Goal: Task Accomplishment & Management: Manage account settings

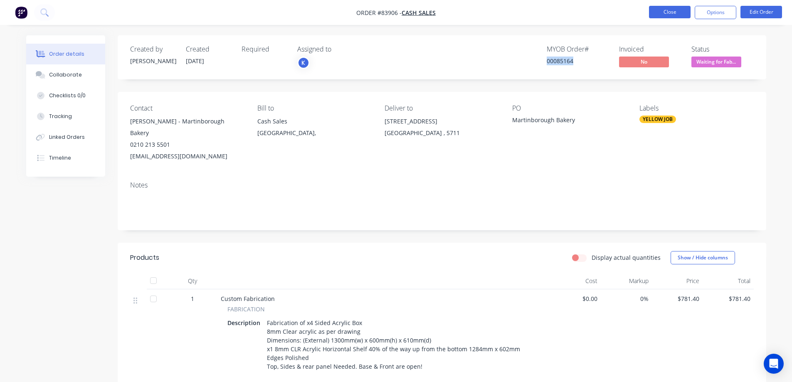
click at [678, 13] on button "Close" at bounding box center [670, 12] width 42 height 12
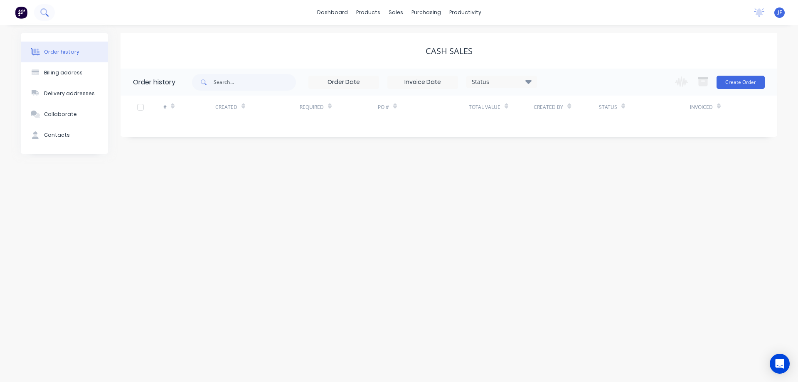
click at [52, 16] on button at bounding box center [44, 12] width 21 height 17
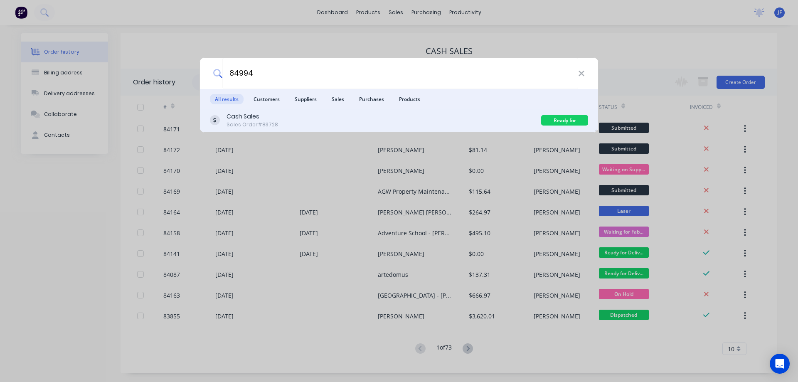
type input "84994"
click at [515, 117] on div "Cash Sales Sales Order #83728" at bounding box center [375, 120] width 331 height 16
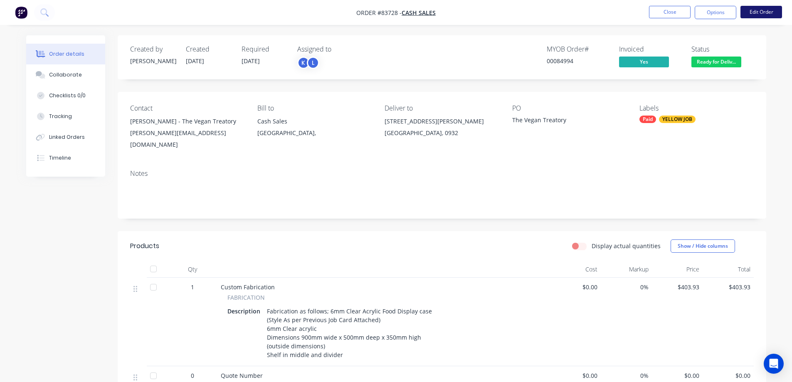
click at [774, 8] on button "Edit Order" at bounding box center [761, 12] width 42 height 12
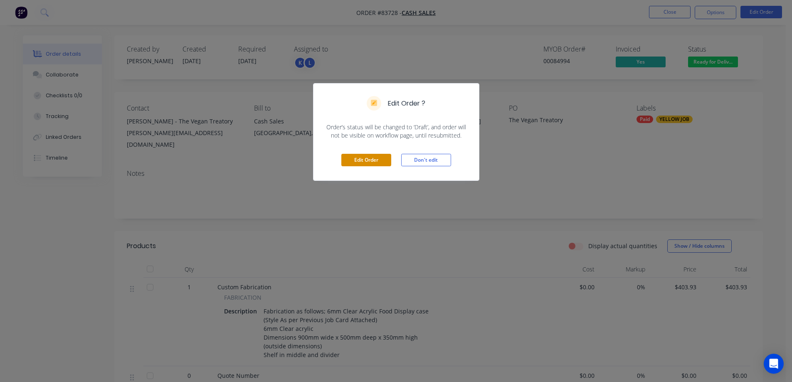
click at [372, 161] on button "Edit Order" at bounding box center [366, 160] width 50 height 12
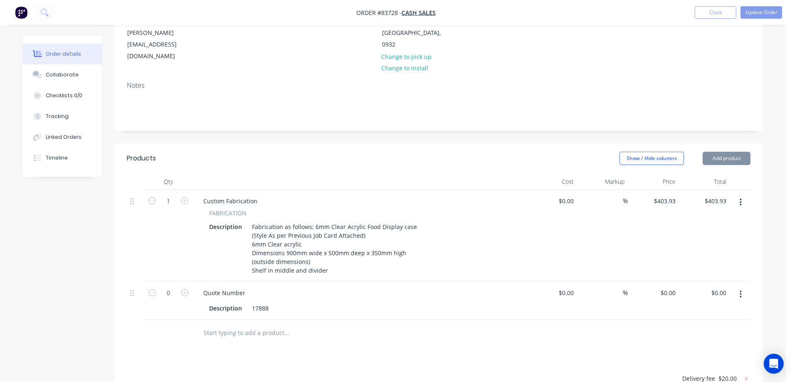
scroll to position [274, 0]
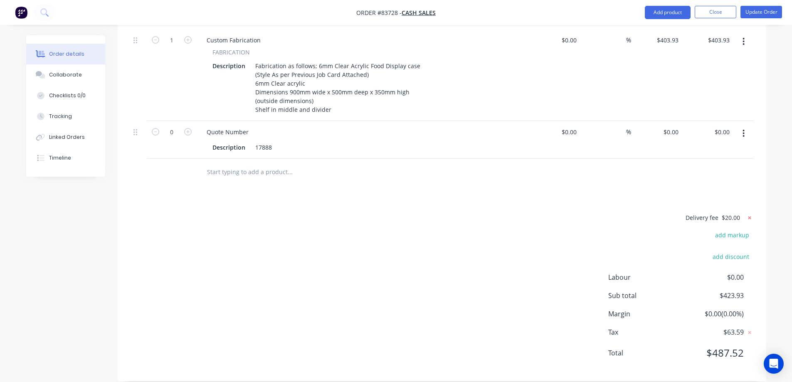
click at [748, 216] on icon at bounding box center [749, 217] width 3 height 3
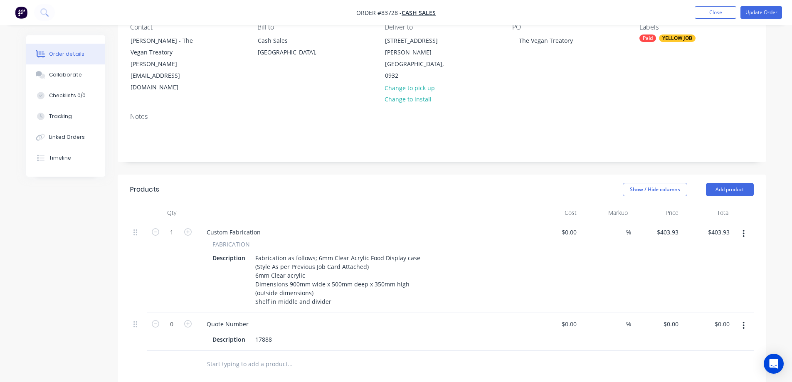
scroll to position [0, 0]
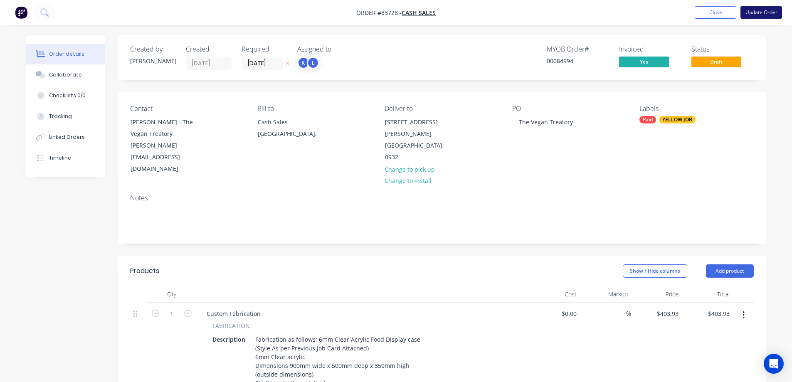
click at [762, 16] on button "Update Order" at bounding box center [761, 12] width 42 height 12
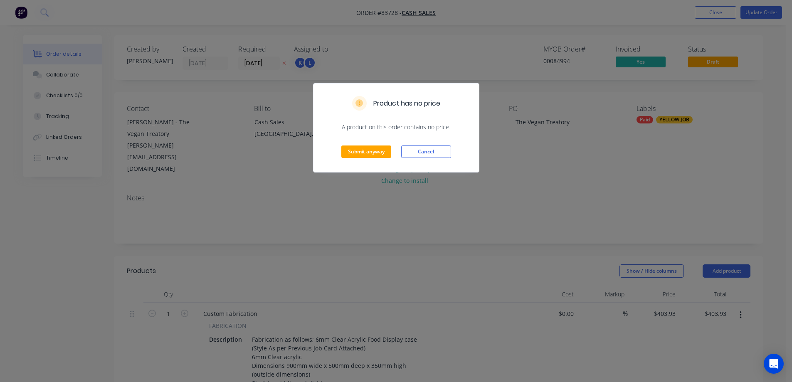
click at [426, 145] on div "Submit anyway Cancel" at bounding box center [395, 151] width 165 height 41
click at [421, 155] on button "Cancel" at bounding box center [426, 151] width 50 height 12
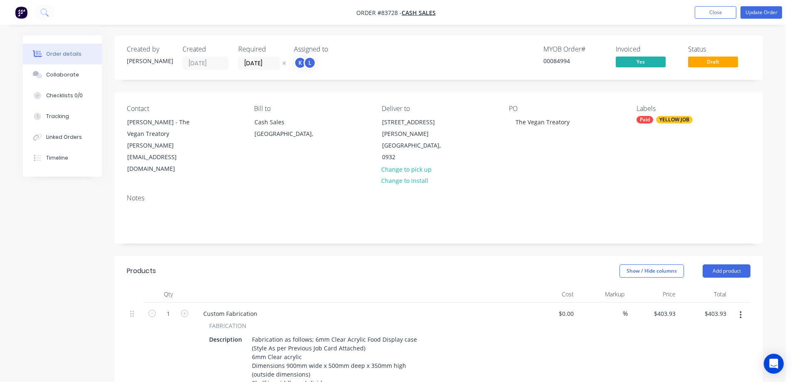
click at [419, 163] on button "Change to pick up" at bounding box center [406, 168] width 59 height 11
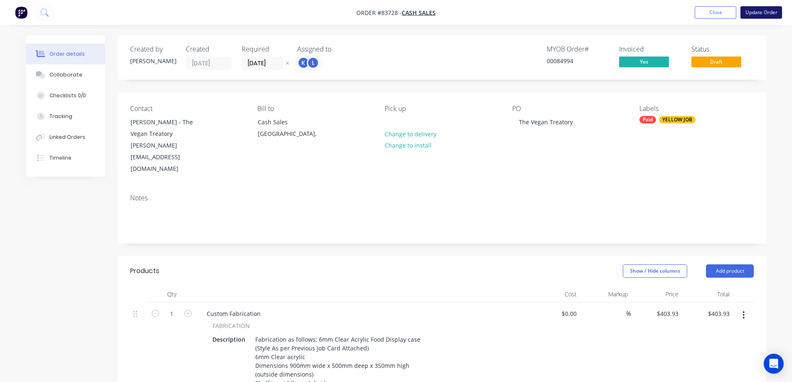
click at [752, 13] on button "Update Order" at bounding box center [761, 12] width 42 height 12
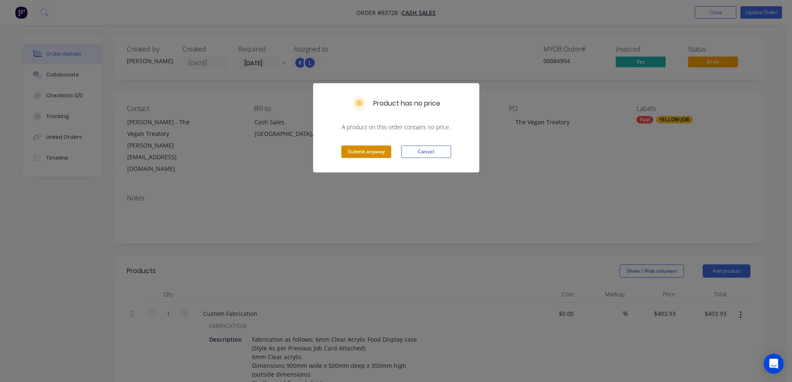
click at [366, 155] on button "Submit anyway" at bounding box center [366, 151] width 50 height 12
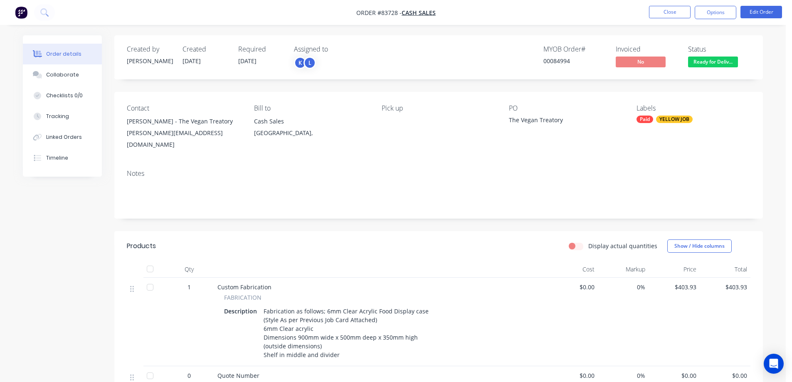
click at [726, 59] on span "Ready for Deliv..." at bounding box center [713, 62] width 50 height 10
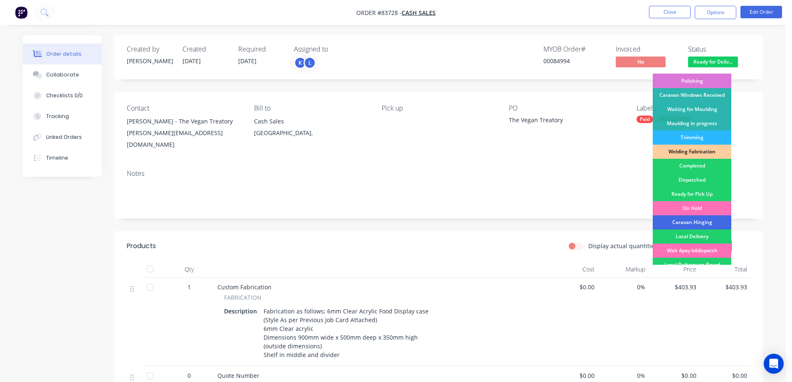
scroll to position [162, 0]
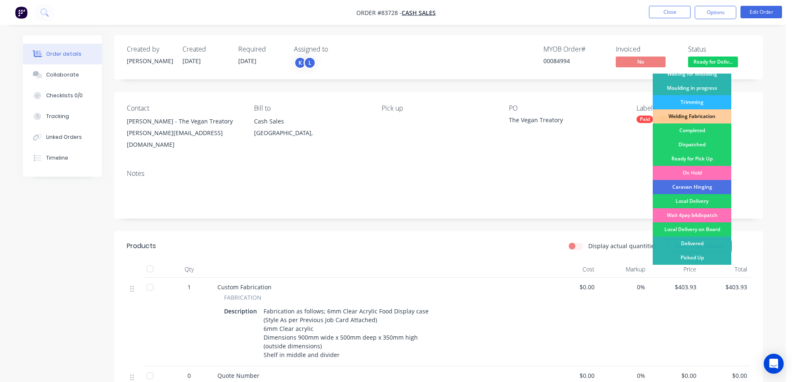
drag, startPoint x: 706, startPoint y: 158, endPoint x: 702, endPoint y: 81, distance: 77.9
click at [706, 158] on div "Ready for Pick Up" at bounding box center [692, 159] width 79 height 14
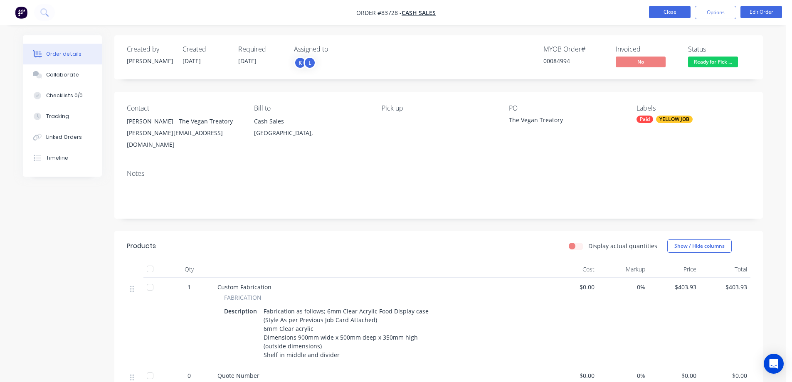
click at [679, 10] on button "Close" at bounding box center [670, 12] width 42 height 12
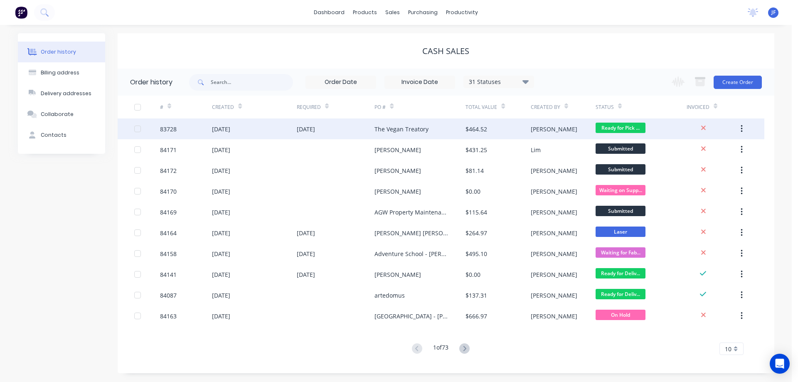
click at [541, 132] on div "[PERSON_NAME]" at bounding box center [563, 128] width 65 height 21
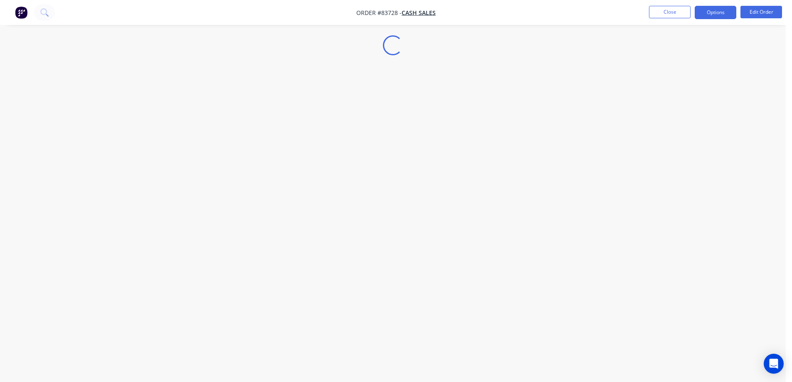
click at [721, 11] on button "Options" at bounding box center [716, 12] width 42 height 13
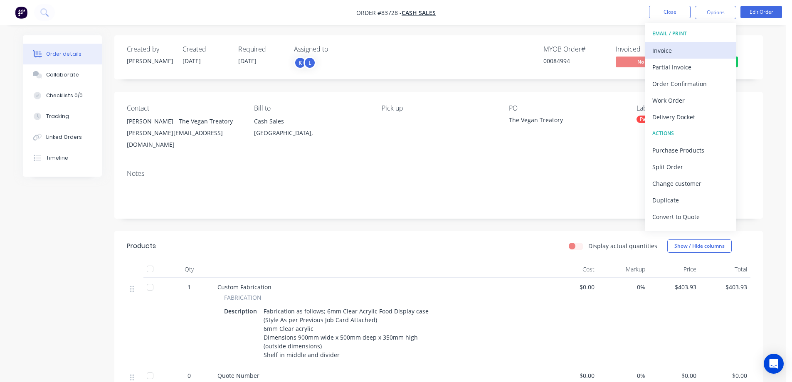
click at [705, 51] on div "Invoice" at bounding box center [690, 50] width 76 height 12
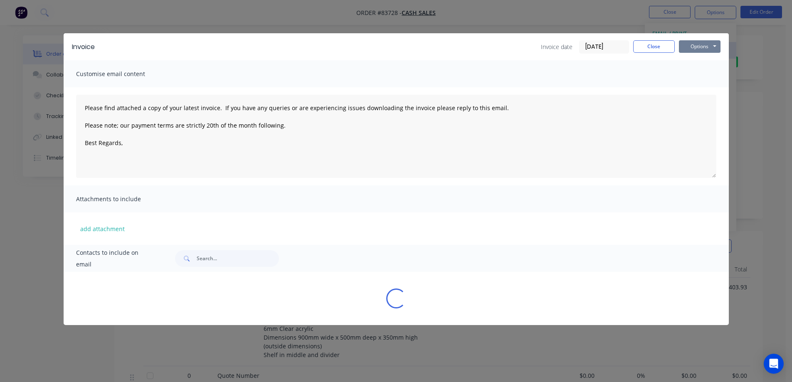
click at [705, 50] on button "Options" at bounding box center [700, 46] width 42 height 12
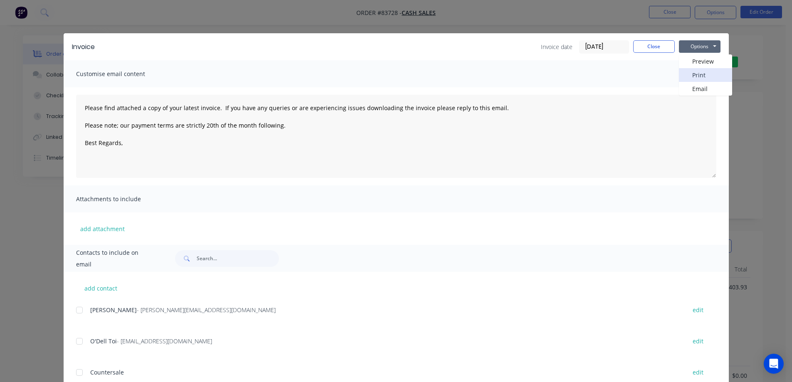
click at [700, 78] on button "Print" at bounding box center [705, 75] width 53 height 14
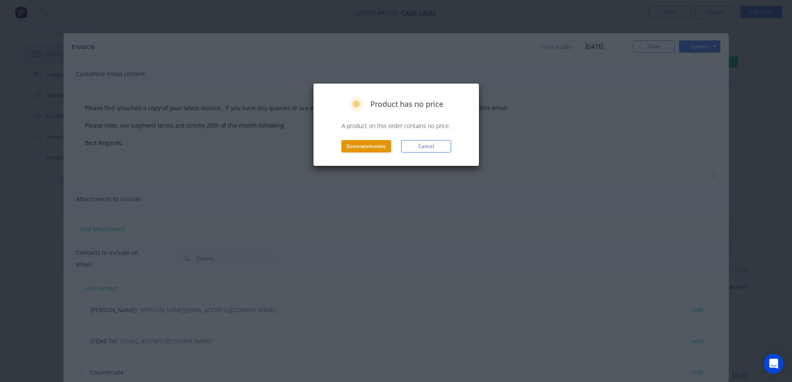
click at [386, 140] on button "Generate invoice" at bounding box center [366, 146] width 50 height 12
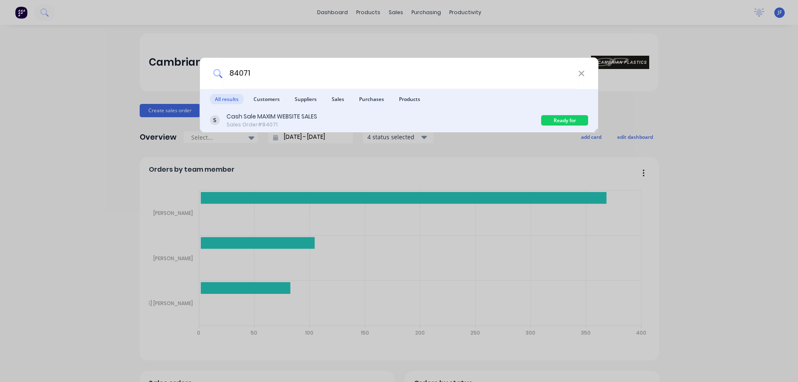
type input "84071"
click at [431, 122] on div "Cash Sale MAXIM WEBSITE SALES Sales Order #84071" at bounding box center [375, 120] width 331 height 16
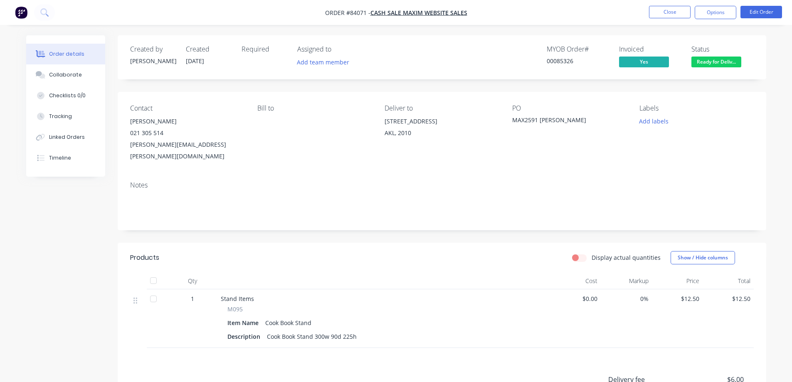
click at [564, 64] on div "00085326" at bounding box center [578, 61] width 62 height 9
copy div "00085326"
click at [52, 153] on button "Timeline" at bounding box center [65, 158] width 79 height 21
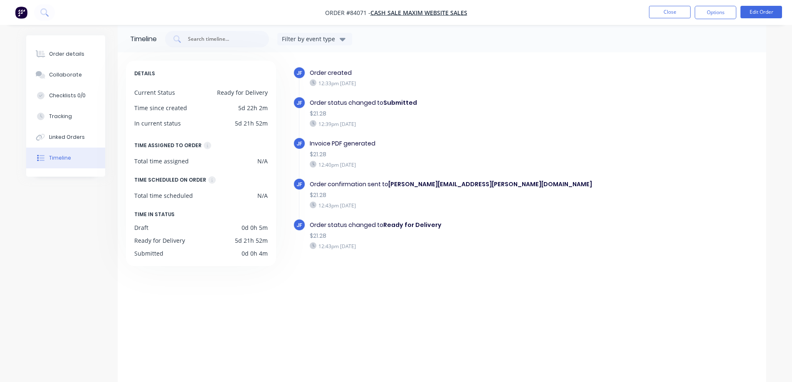
scroll to position [15, 0]
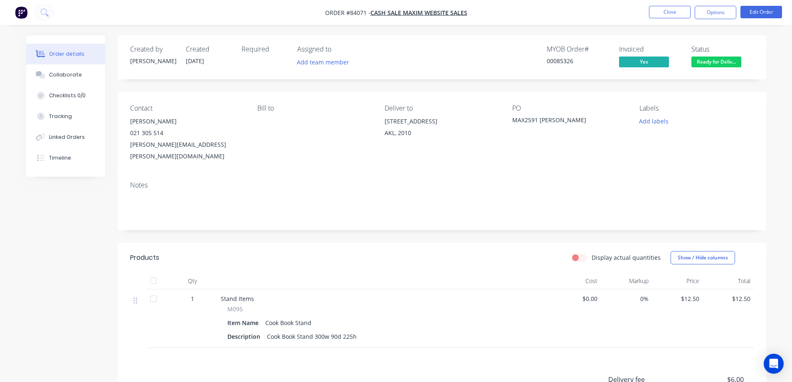
scroll to position [15, 0]
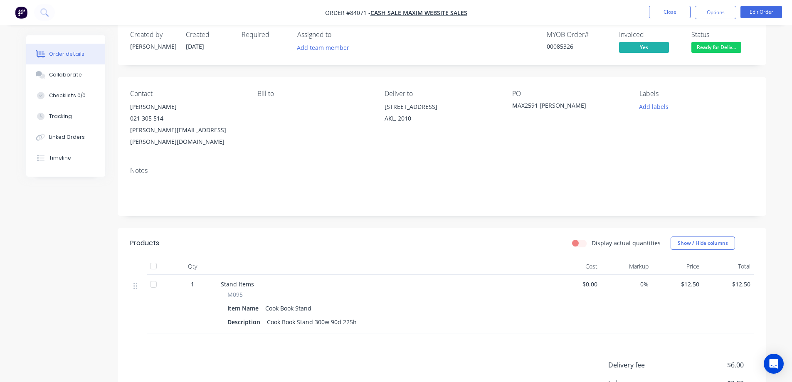
click at [560, 49] on div "00085326" at bounding box center [578, 46] width 62 height 9
copy div "00085326"
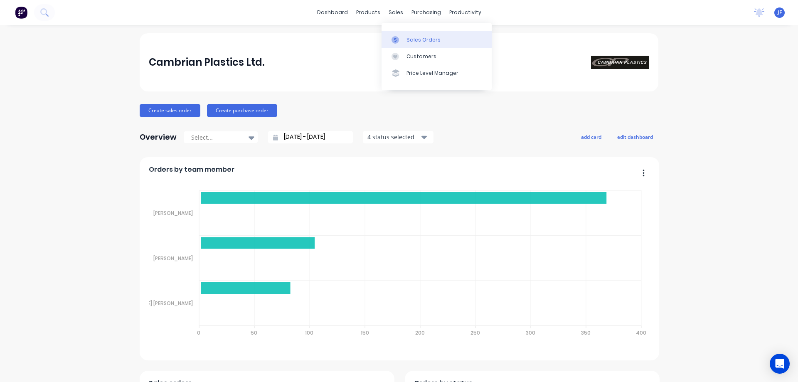
click at [417, 39] on div "Sales Orders" at bounding box center [424, 39] width 34 height 7
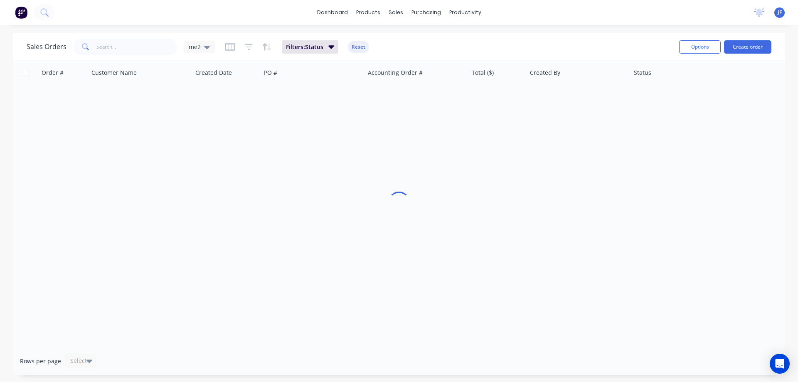
click at [94, 44] on span at bounding box center [84, 47] width 23 height 17
click at [116, 53] on input "text" at bounding box center [136, 47] width 81 height 17
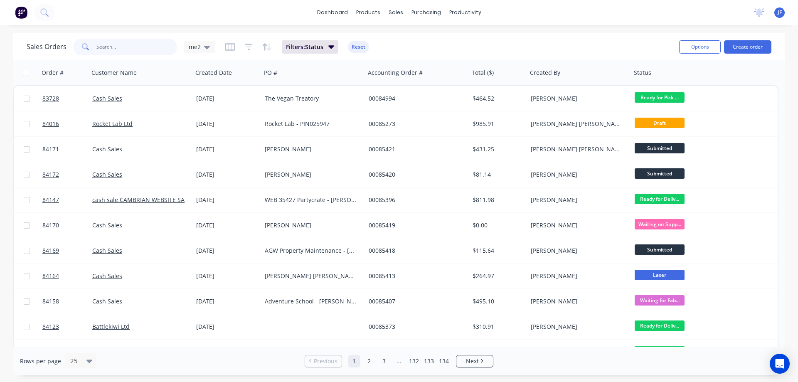
paste input "00085326"
type input "00085326"
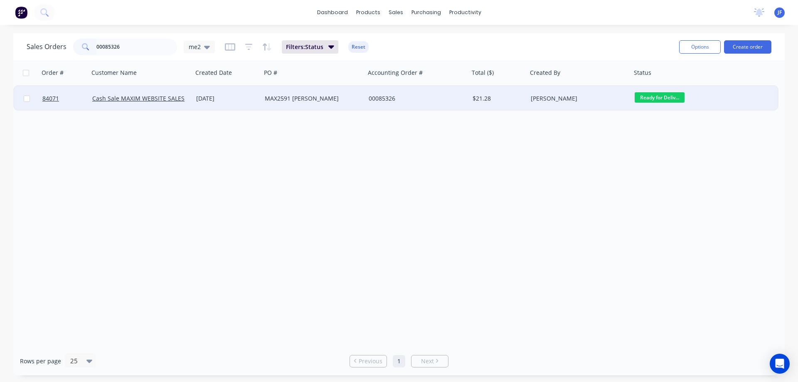
click at [389, 103] on div "00085326" at bounding box center [417, 98] width 104 height 25
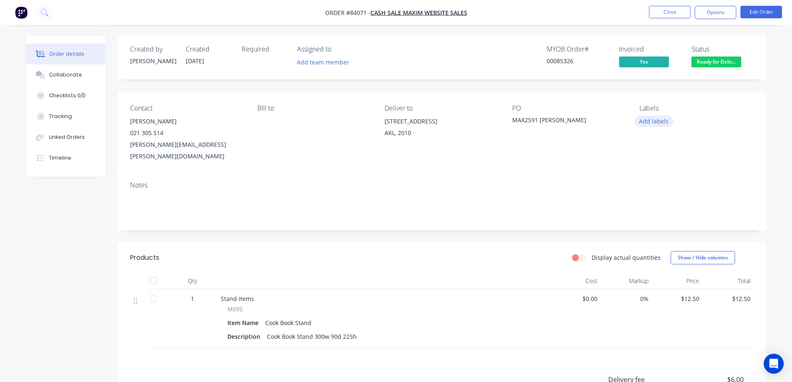
click at [648, 124] on button "Add labels" at bounding box center [654, 121] width 38 height 11
click at [666, 100] on div "Contact Gary Henry 021 305 514 gary.henry@constructors.co.nz Bill to Deliver to…" at bounding box center [442, 133] width 648 height 83
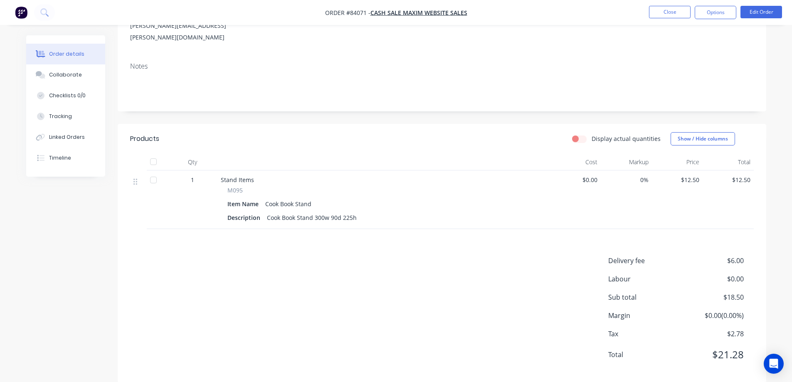
scroll to position [121, 0]
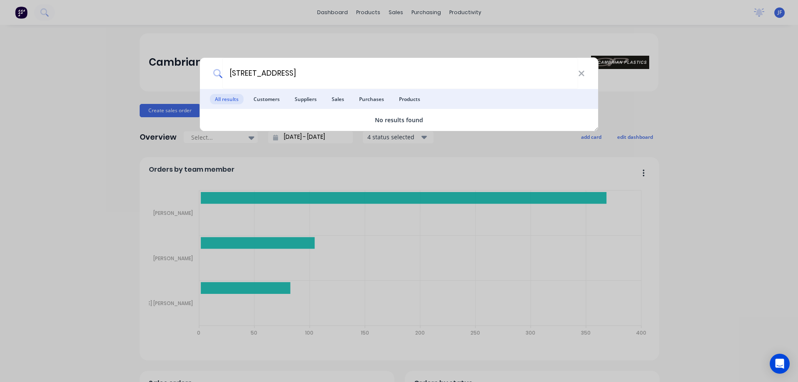
type input "3 Heron Avenue"
click at [93, 120] on div "3 Heron Avenue All results Customers Suppliers Sales Purchases Products No resu…" at bounding box center [399, 191] width 798 height 382
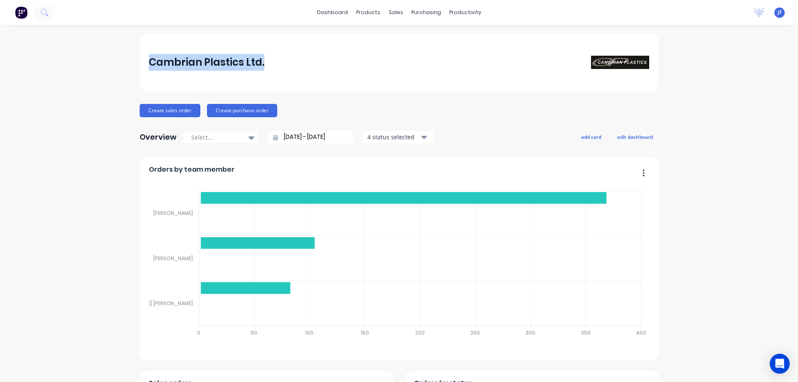
drag, startPoint x: 159, startPoint y: 65, endPoint x: 334, endPoint y: 61, distance: 175.5
click at [334, 61] on div "Cambrian Plastics Ltd." at bounding box center [399, 62] width 501 height 17
click at [335, 61] on div "Cambrian Plastics Ltd." at bounding box center [399, 62] width 501 height 17
click at [160, 52] on div "Cambrian Plastics Ltd." at bounding box center [399, 62] width 519 height 58
click at [143, 60] on div "Cambrian Plastics Ltd." at bounding box center [399, 62] width 519 height 58
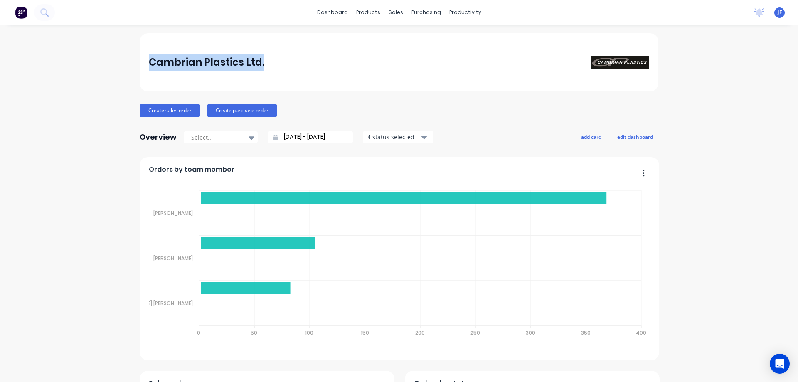
click at [140, 62] on div "Cambrian Plastics Ltd." at bounding box center [399, 62] width 519 height 58
click at [149, 62] on div "Cambrian Plastics Ltd." at bounding box center [207, 62] width 116 height 17
click at [39, 16] on button at bounding box center [44, 12] width 21 height 17
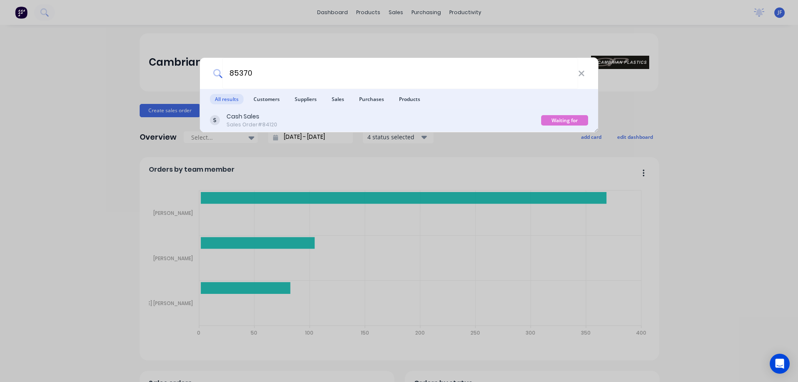
type input "85370"
click at [340, 123] on div "Cash Sales Sales Order #84120" at bounding box center [375, 120] width 331 height 16
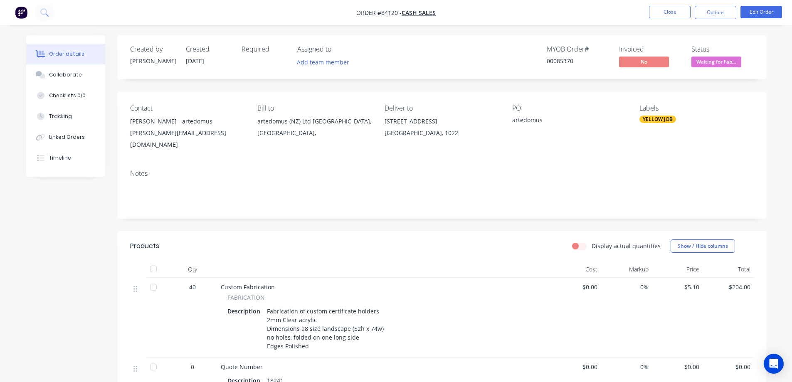
click at [20, 13] on img "button" at bounding box center [21, 12] width 12 height 12
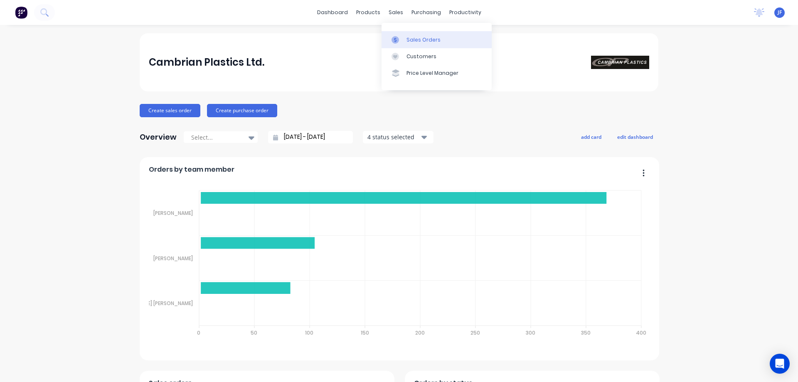
click at [408, 39] on div "Sales Orders" at bounding box center [424, 39] width 34 height 7
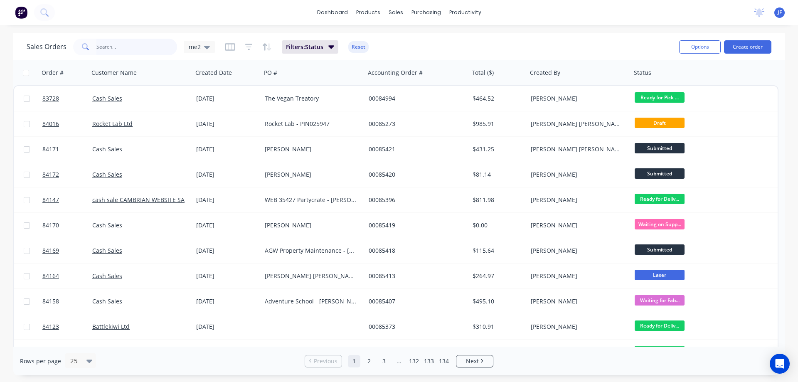
click at [138, 46] on input "text" at bounding box center [136, 47] width 81 height 17
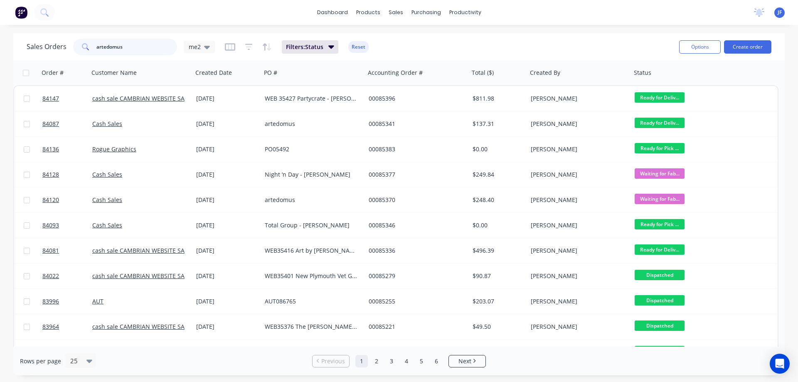
type input "artedomus"
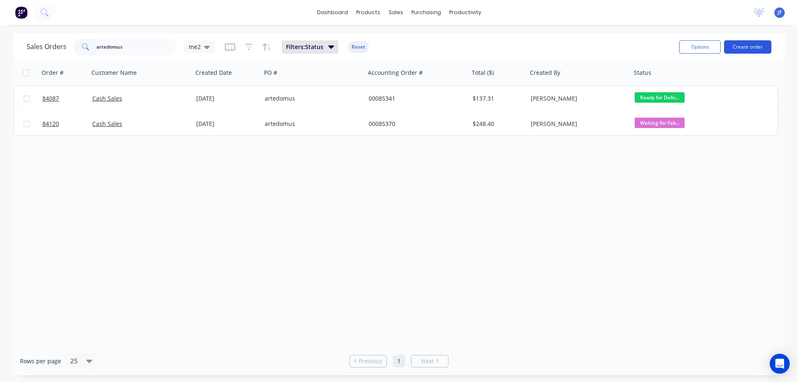
click at [730, 52] on button "Create order" at bounding box center [747, 46] width 47 height 13
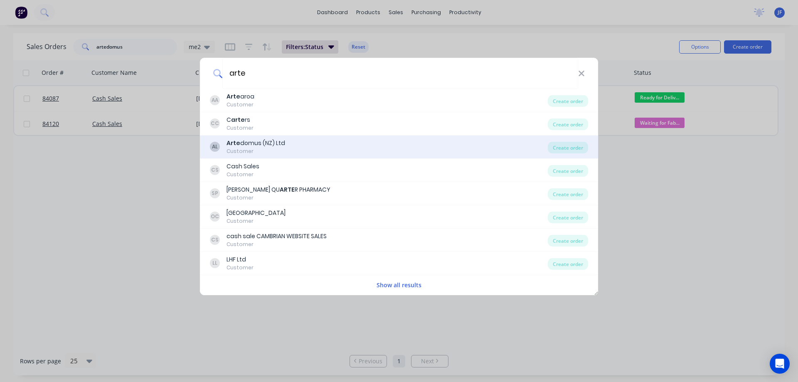
type input "arte"
click at [413, 144] on div "AL Arte domus (NZ) Ltd Customer" at bounding box center [379, 147] width 338 height 16
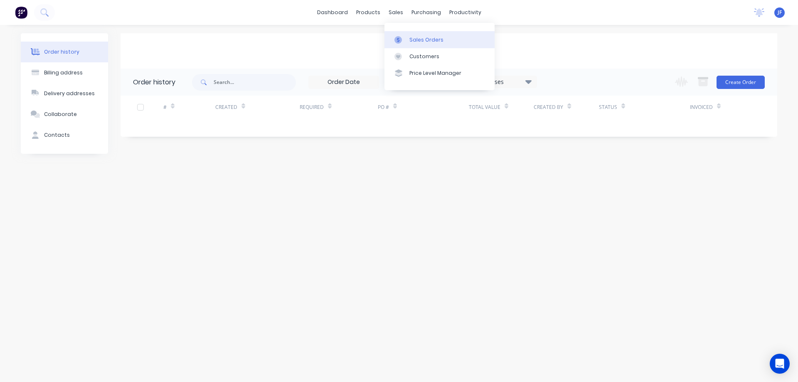
click at [413, 35] on link "Sales Orders" at bounding box center [440, 39] width 110 height 17
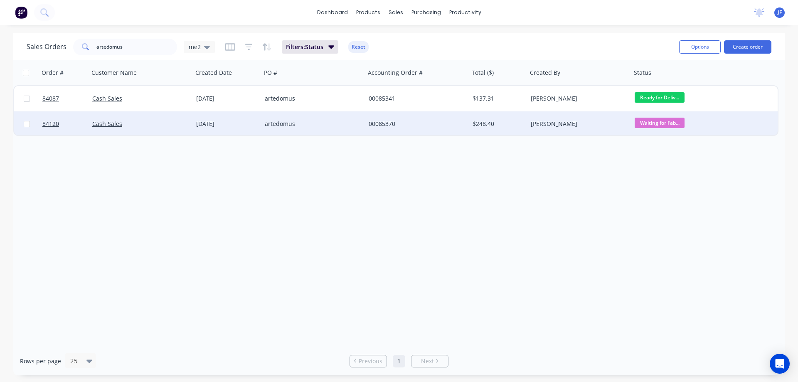
click at [433, 121] on div "00085370" at bounding box center [415, 124] width 92 height 8
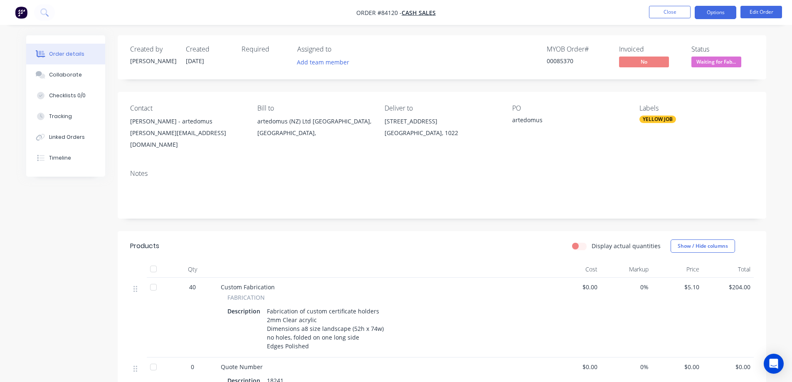
click at [725, 12] on button "Options" at bounding box center [716, 12] width 42 height 13
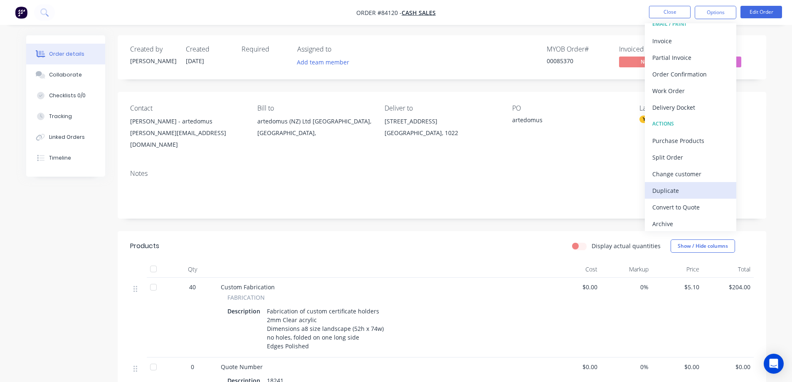
scroll to position [12, 0]
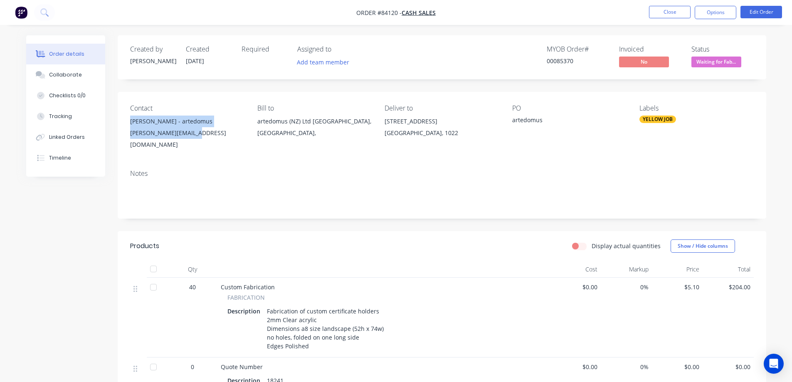
drag, startPoint x: 127, startPoint y: 120, endPoint x: 201, endPoint y: 136, distance: 76.1
click at [201, 136] on div "Contact Julia Park - artedomus julia@artedomus.co.nz Bill to artedomus (NZ) Ltd…" at bounding box center [442, 127] width 648 height 71
copy div "Julia Park - artedomus julia@artedomus.co.nz"
click at [710, 11] on button "Options" at bounding box center [716, 12] width 42 height 13
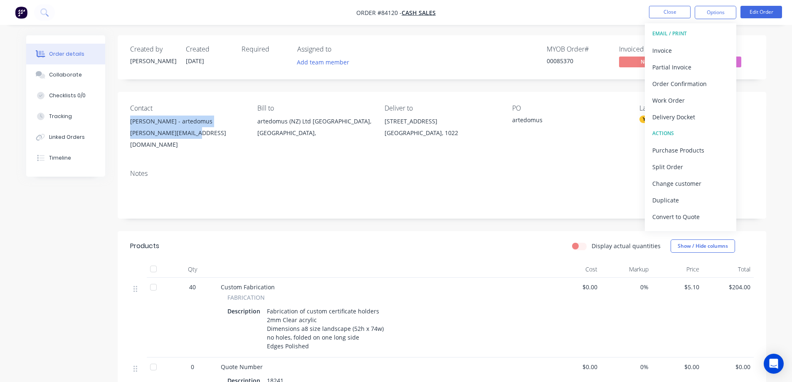
scroll to position [166, 0]
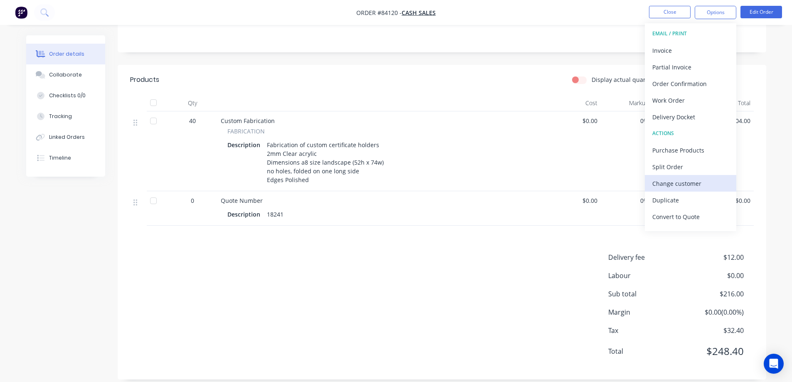
click at [679, 182] on div "Change customer" at bounding box center [690, 183] width 76 height 12
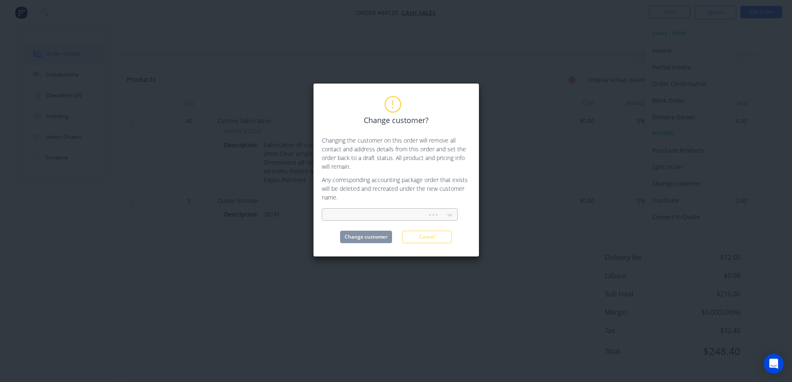
click at [353, 213] on div at bounding box center [376, 215] width 94 height 10
type input "arte"
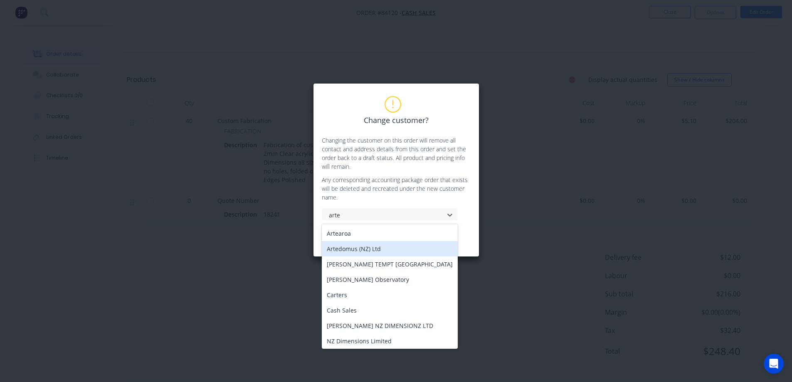
click at [391, 248] on div "Artedomus (NZ) Ltd" at bounding box center [390, 248] width 136 height 15
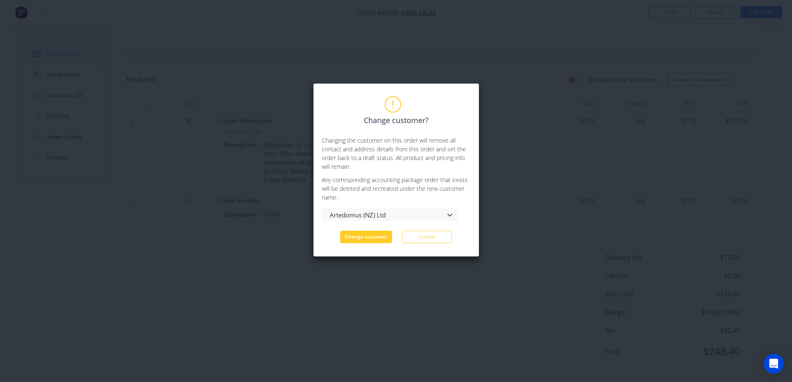
click at [382, 238] on button "Change customer" at bounding box center [366, 237] width 52 height 12
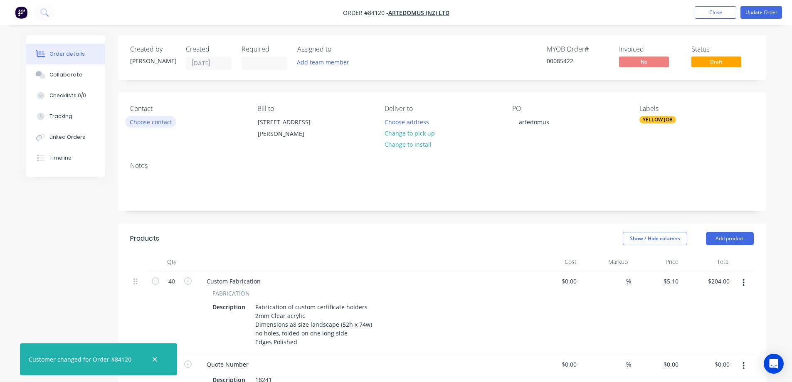
click at [155, 123] on button "Choose contact" at bounding box center [150, 121] width 51 height 11
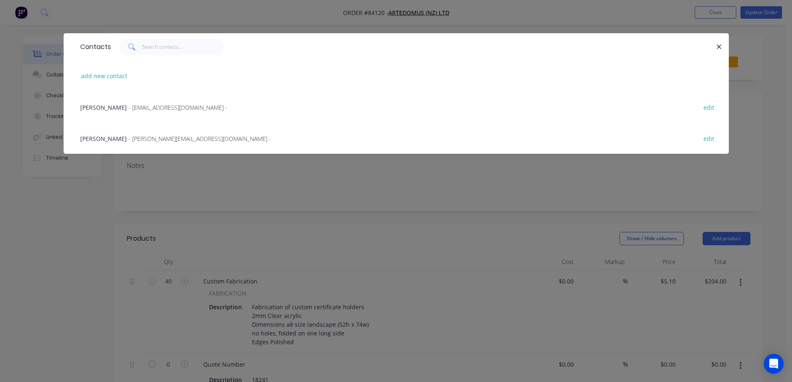
click at [128, 135] on span "- julia@artedomus.co.nz -" at bounding box center [199, 139] width 143 height 8
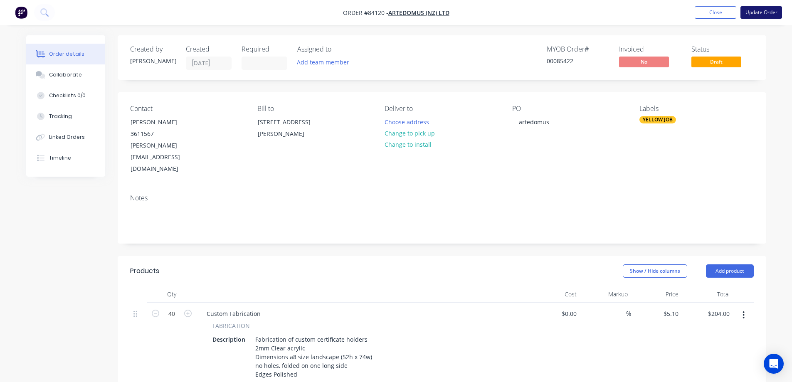
click at [754, 17] on button "Update Order" at bounding box center [761, 12] width 42 height 12
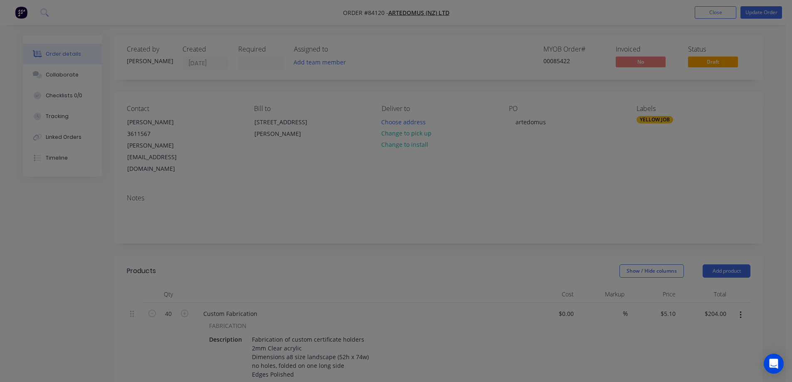
click at [754, 12] on div "Product has no price A product on this order contains no price. Submit anyway C…" at bounding box center [396, 191] width 792 height 382
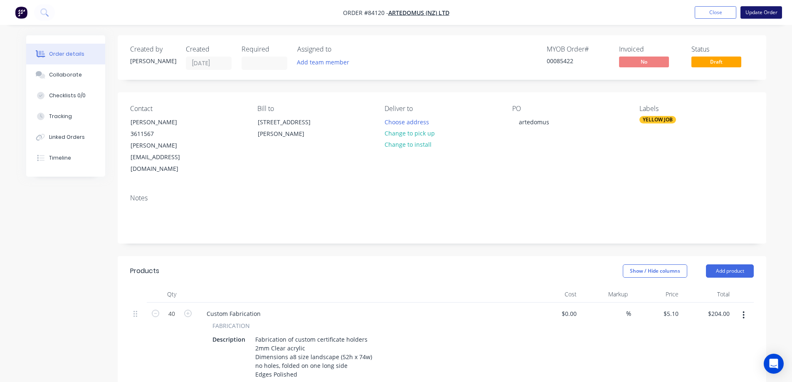
click at [756, 8] on button "Update Order" at bounding box center [761, 12] width 42 height 12
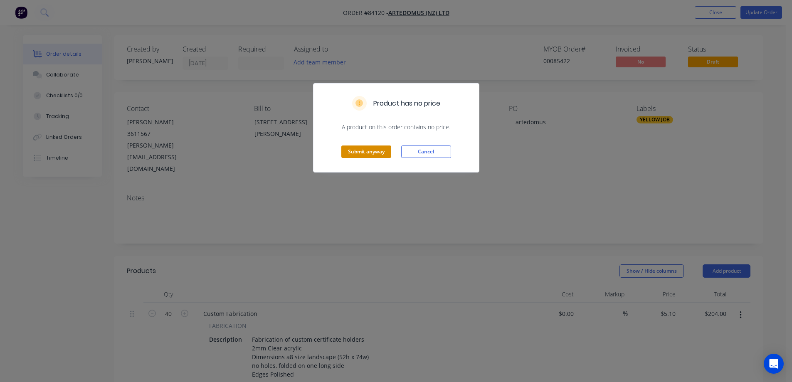
click at [366, 153] on button "Submit anyway" at bounding box center [366, 151] width 50 height 12
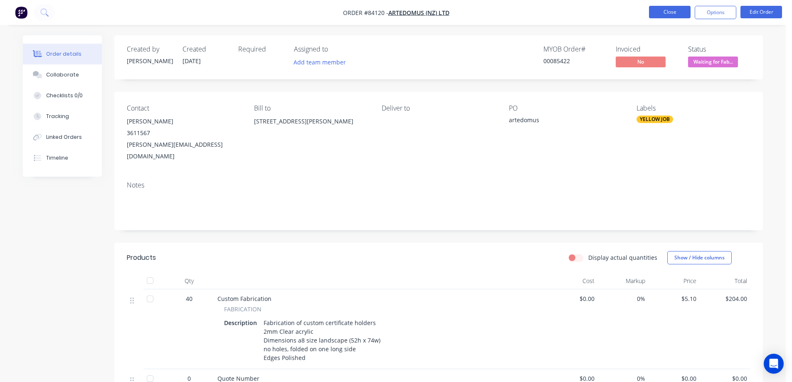
click at [672, 14] on button "Close" at bounding box center [670, 12] width 42 height 12
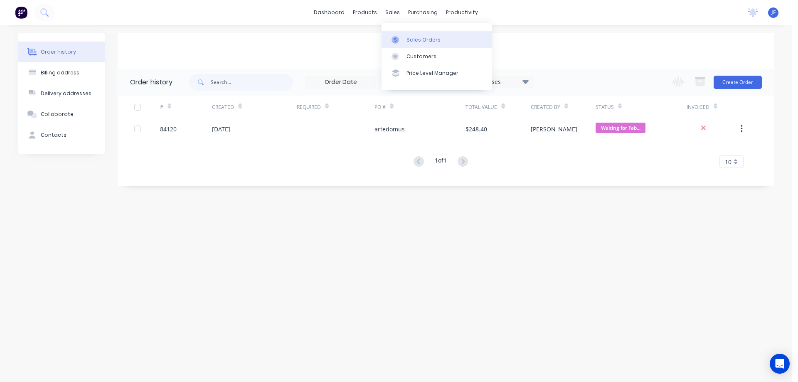
click at [405, 32] on link "Sales Orders" at bounding box center [437, 39] width 110 height 17
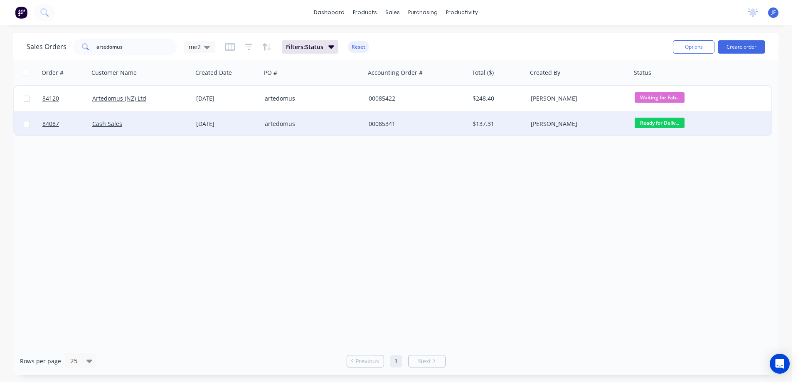
click at [345, 123] on div "artedomus" at bounding box center [311, 124] width 92 height 8
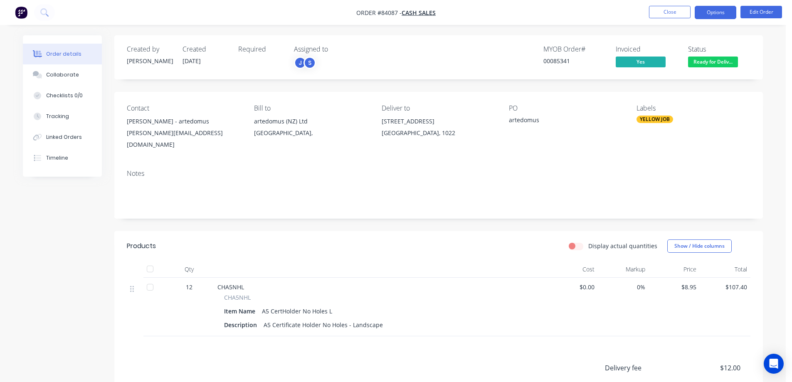
click at [717, 14] on button "Options" at bounding box center [716, 12] width 42 height 13
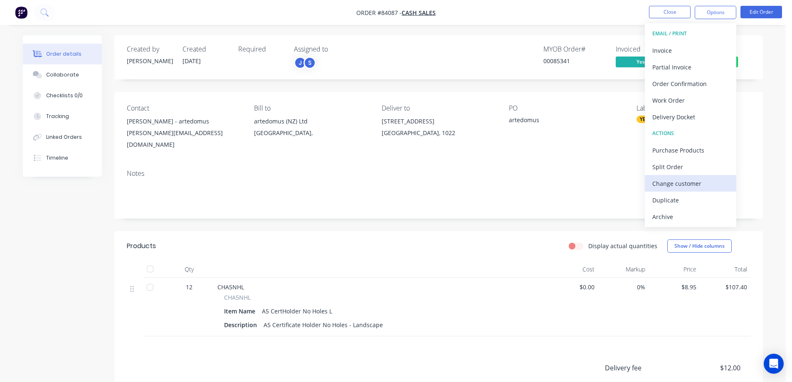
click at [676, 180] on div "Change customer" at bounding box center [690, 183] width 76 height 12
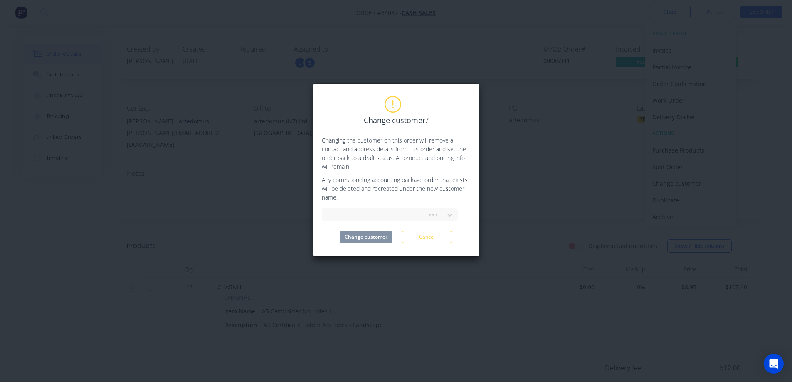
click at [345, 203] on div "Change customer? Changing the customer on this order will remove all contact an…" at bounding box center [396, 170] width 149 height 146
click at [346, 209] on div at bounding box center [390, 214] width 136 height 12
type input "arte"
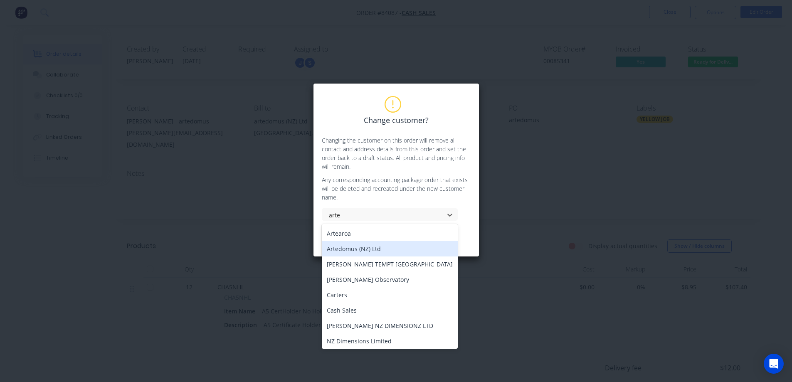
click at [373, 245] on div "Artedomus (NZ) Ltd" at bounding box center [390, 248] width 136 height 15
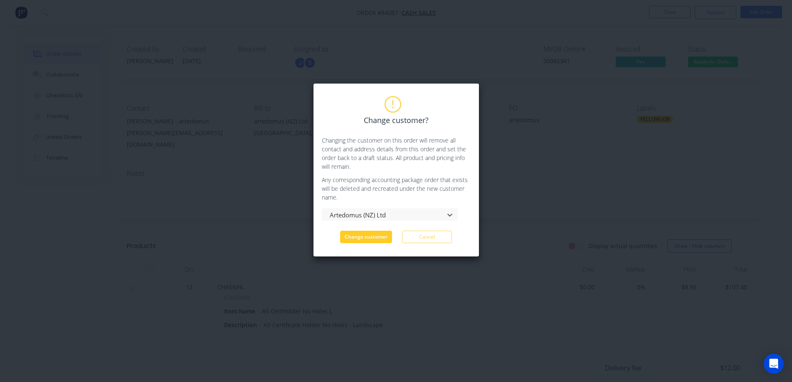
click at [376, 237] on button "Change customer" at bounding box center [366, 237] width 52 height 12
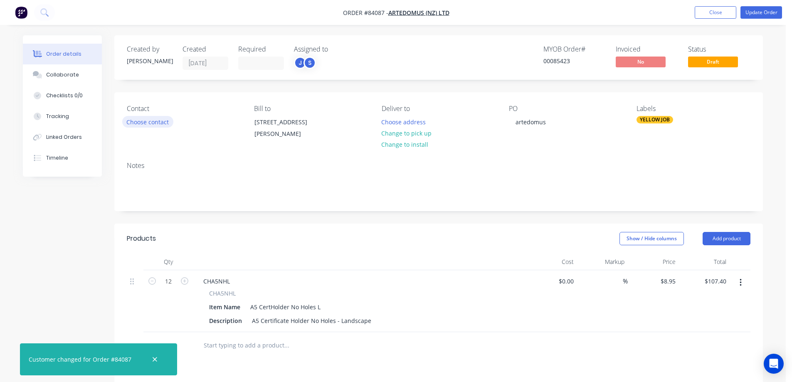
click at [139, 124] on button "Choose contact" at bounding box center [147, 121] width 51 height 11
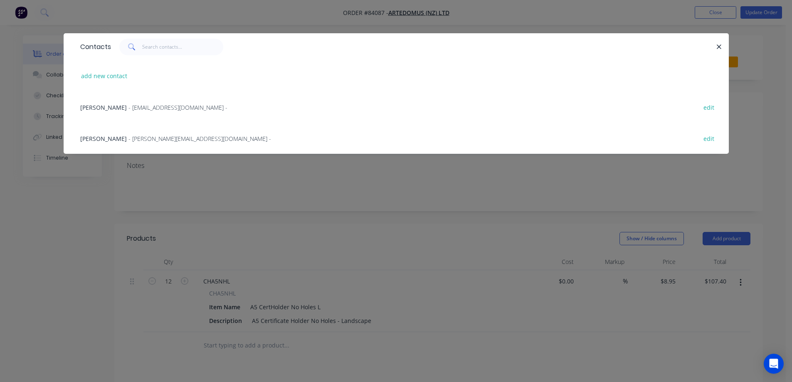
click at [132, 133] on div "Julia Park - julia@artedomus.co.nz - edit" at bounding box center [396, 138] width 640 height 31
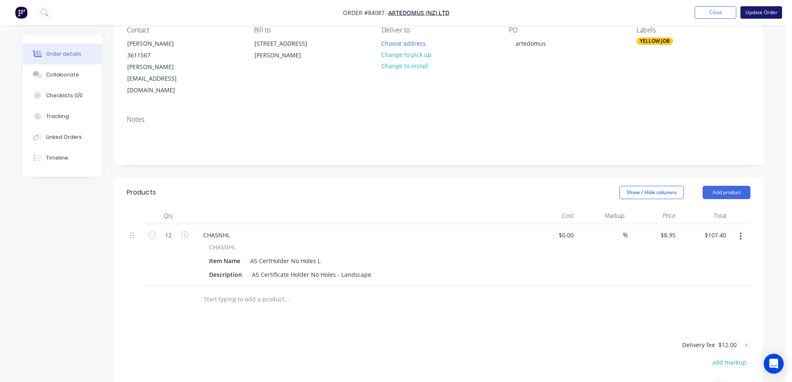
scroll to position [194, 0]
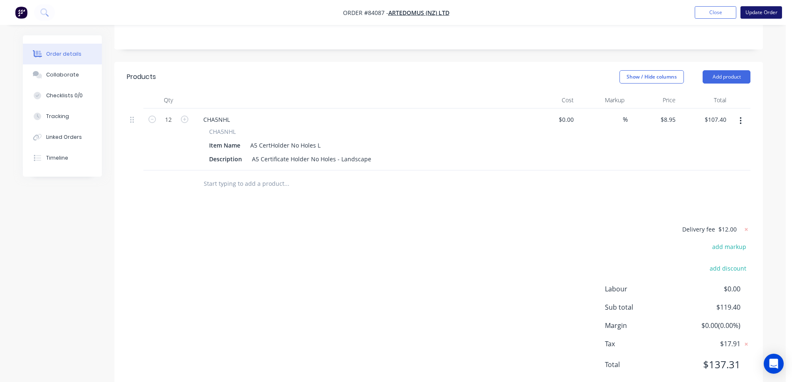
click at [754, 12] on button "Update Order" at bounding box center [761, 12] width 42 height 12
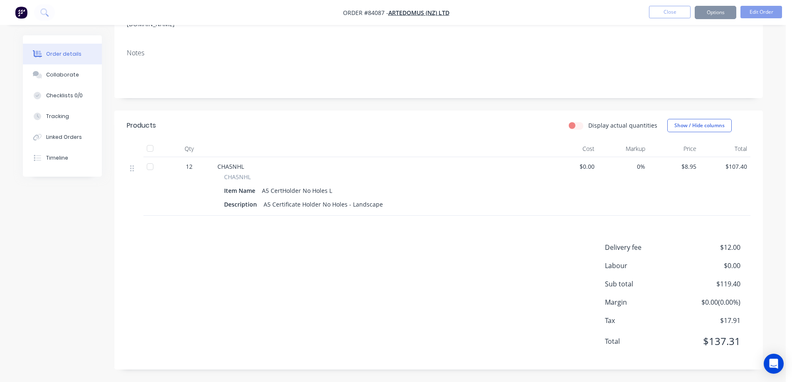
scroll to position [0, 0]
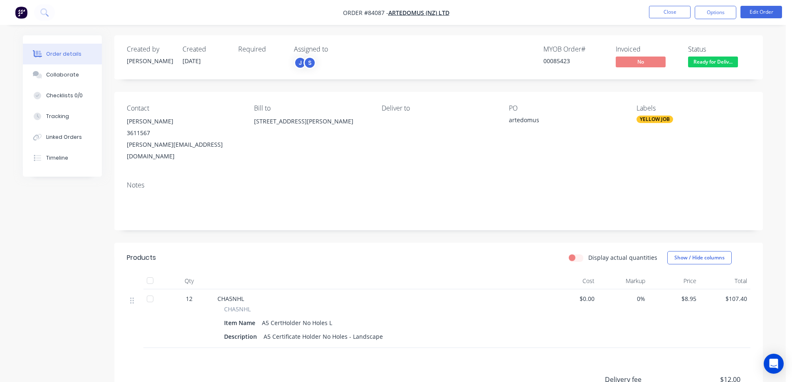
drag, startPoint x: 558, startPoint y: 74, endPoint x: 595, endPoint y: 51, distance: 43.6
click at [560, 74] on div "Created by Jess Created 21/08/25 Required Assigned to J S MYOB Order # 00085423…" at bounding box center [438, 57] width 648 height 44
click at [666, 13] on button "Close" at bounding box center [670, 12] width 42 height 12
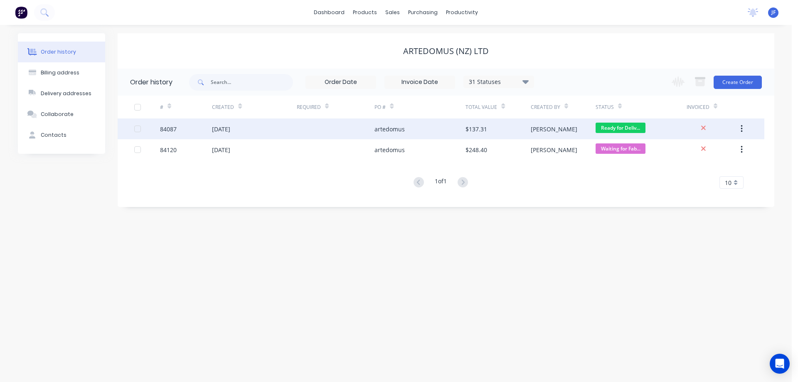
click at [455, 135] on div "artedomus" at bounding box center [420, 128] width 91 height 21
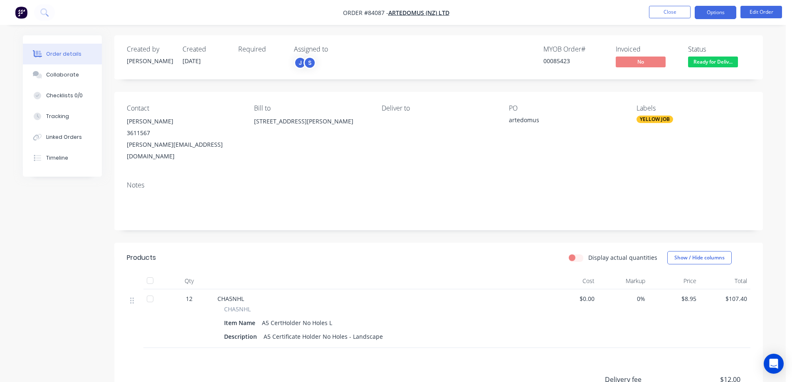
click at [727, 10] on button "Options" at bounding box center [716, 12] width 42 height 13
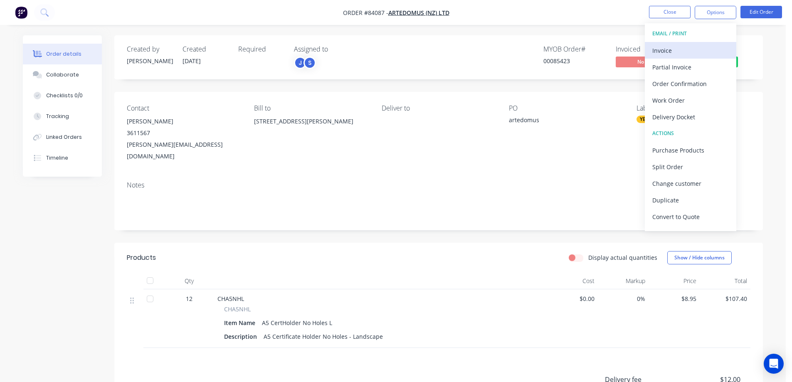
click at [696, 49] on div "Invoice" at bounding box center [690, 50] width 76 height 12
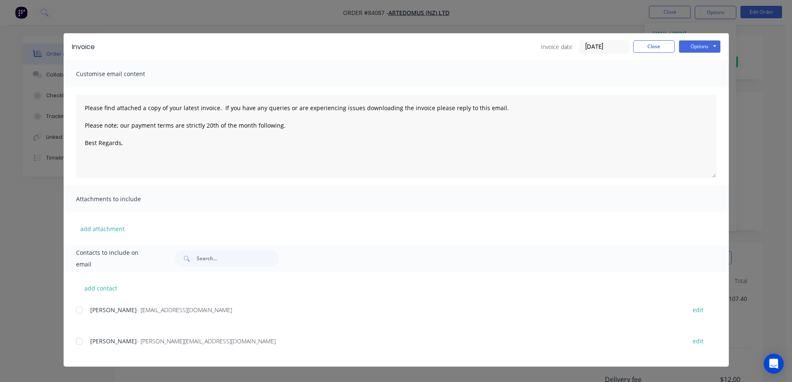
click at [86, 310] on div at bounding box center [79, 310] width 17 height 17
click at [690, 45] on button "Options" at bounding box center [700, 46] width 42 height 12
click at [693, 87] on button "Email" at bounding box center [705, 89] width 53 height 14
type textarea "Please find attached a copy of your latest invoice. If you have any queries or …"
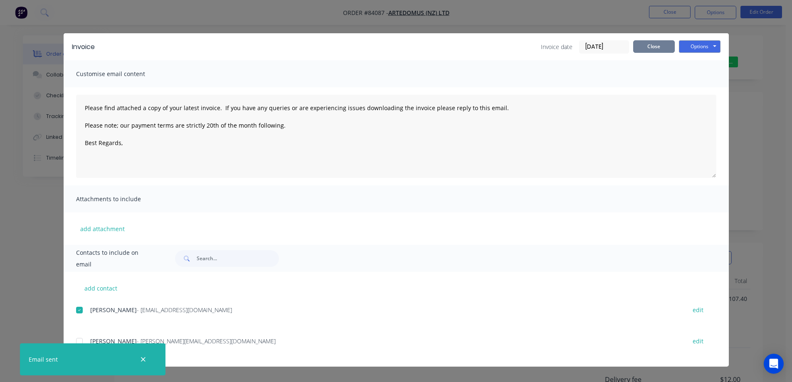
click at [659, 47] on button "Close" at bounding box center [654, 46] width 42 height 12
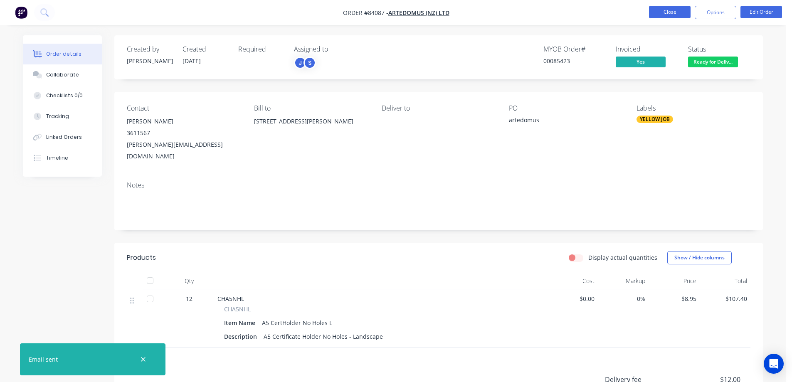
click at [675, 16] on button "Close" at bounding box center [670, 12] width 42 height 12
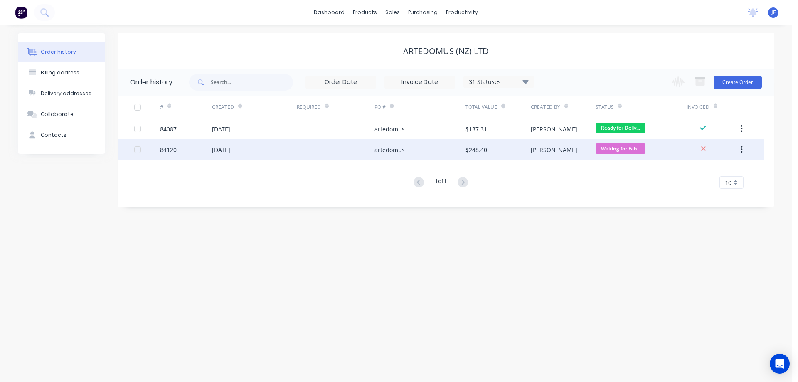
click at [462, 153] on div "artedomus" at bounding box center [420, 149] width 91 height 21
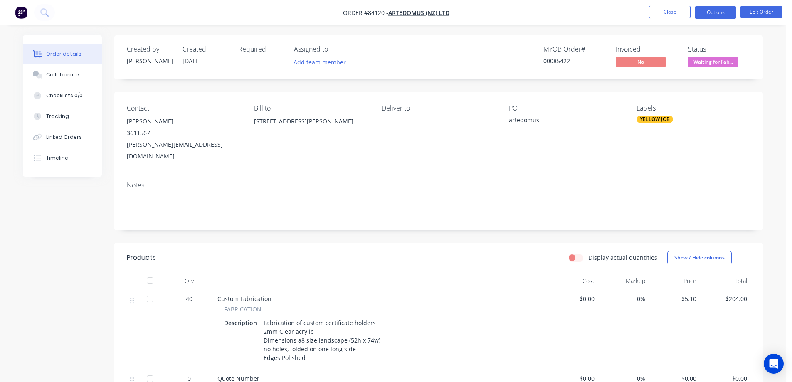
click at [724, 10] on button "Options" at bounding box center [716, 12] width 42 height 13
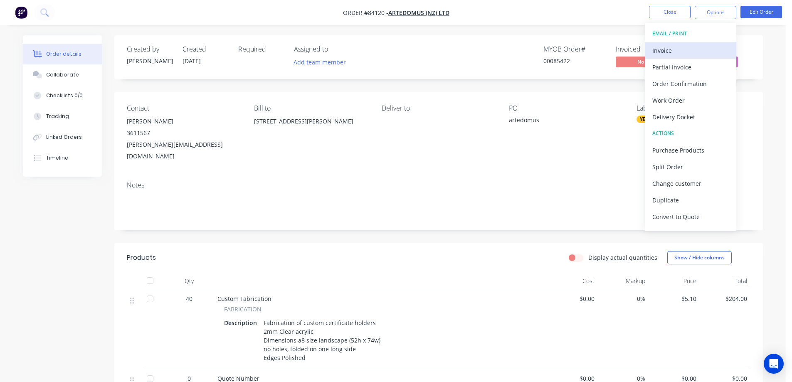
click at [701, 48] on div "Invoice" at bounding box center [690, 50] width 76 height 12
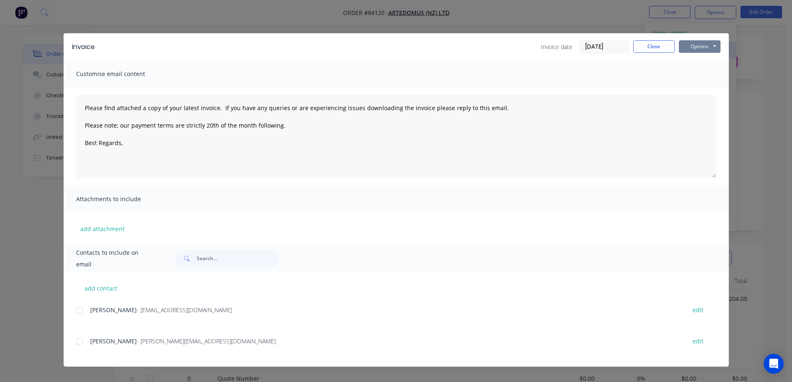
click at [701, 44] on button "Options" at bounding box center [700, 46] width 42 height 12
type textarea "Please find attached a copy of your latest invoice. If you have any queries or …"
click at [654, 45] on button "Close" at bounding box center [654, 46] width 42 height 12
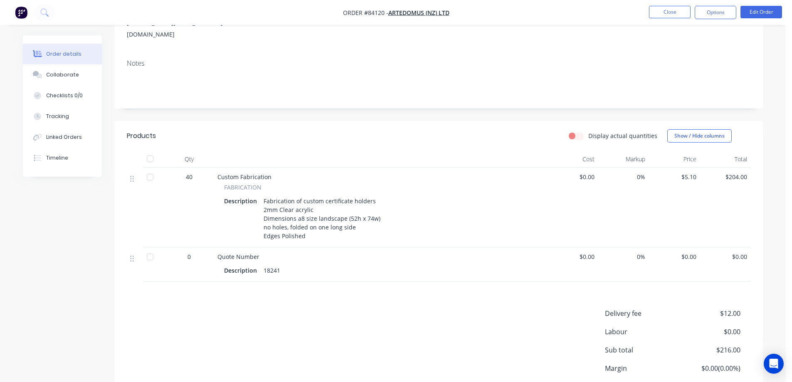
scroll to position [93, 0]
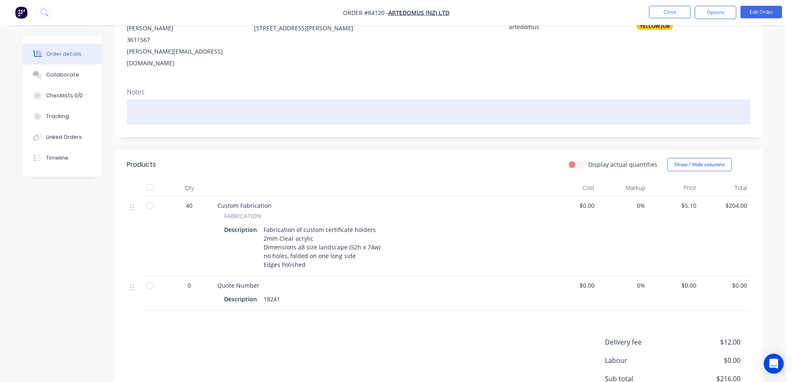
click at [249, 109] on div at bounding box center [439, 111] width 624 height 25
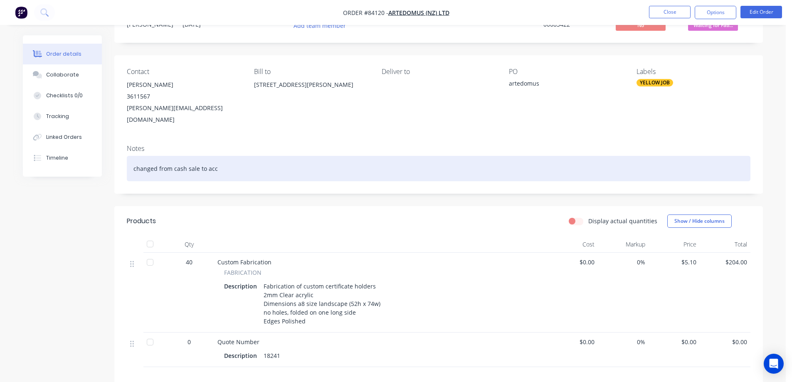
scroll to position [10, 0]
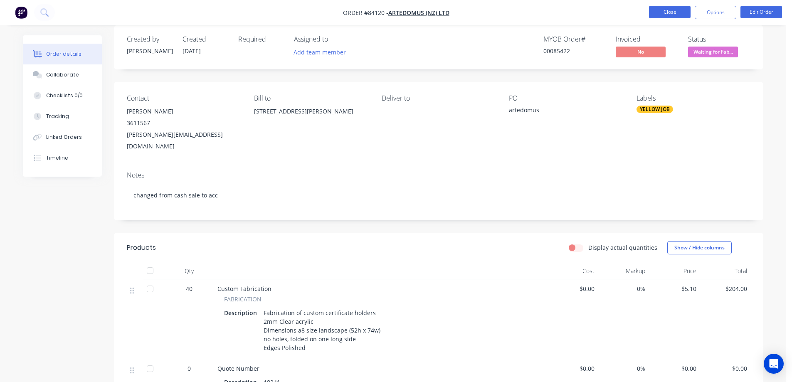
click at [678, 11] on button "Close" at bounding box center [670, 12] width 42 height 12
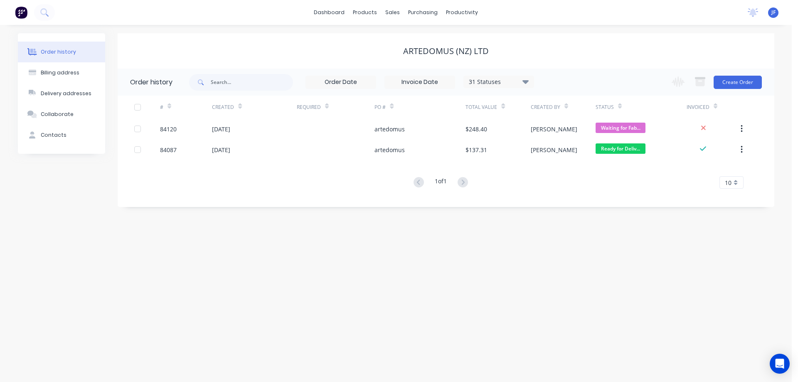
click at [307, 48] on div "Artedomus (NZ) Ltd" at bounding box center [446, 51] width 657 height 10
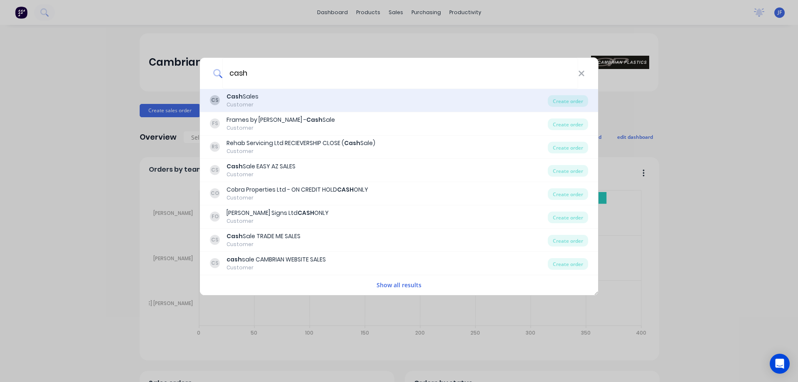
type input "cash"
click at [335, 107] on div "CS Cash Sales Customer" at bounding box center [379, 100] width 338 height 16
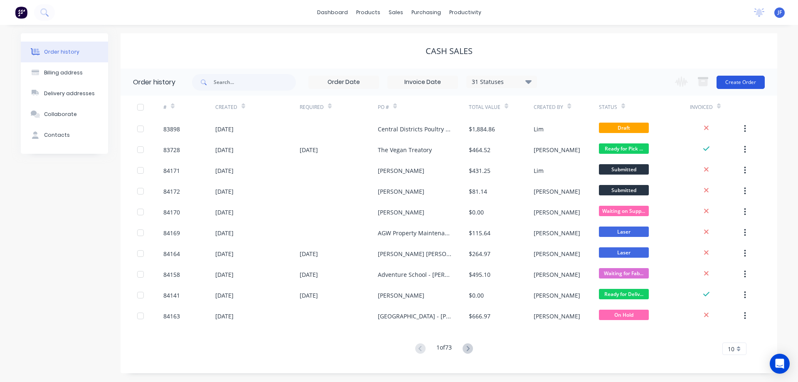
click at [743, 84] on button "Create Order" at bounding box center [741, 82] width 48 height 13
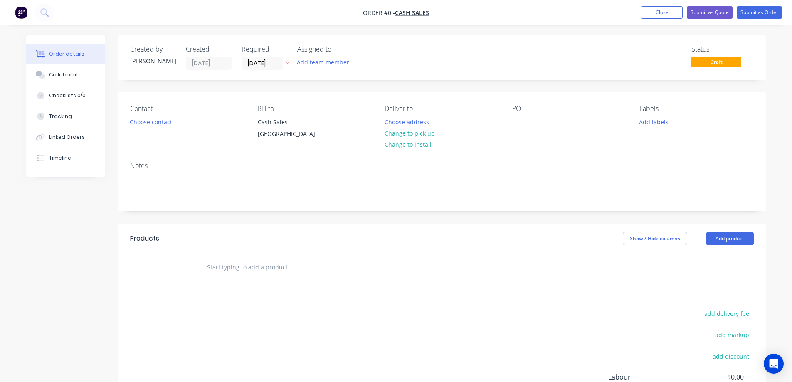
click at [288, 66] on button at bounding box center [287, 64] width 9 height 10
click at [143, 118] on button "Choose contact" at bounding box center [150, 121] width 51 height 11
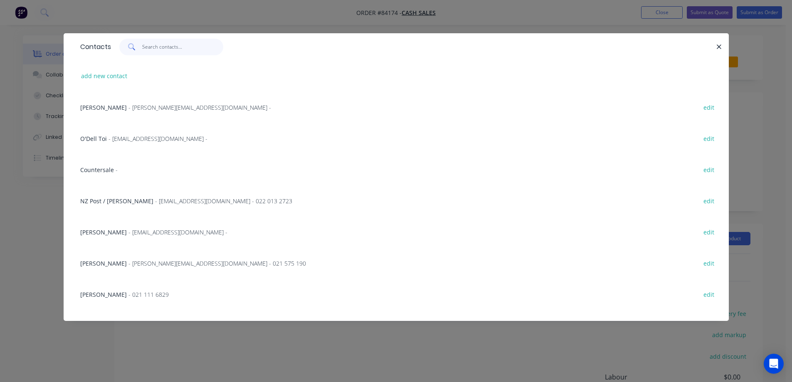
click at [157, 50] on input "text" at bounding box center [182, 47] width 81 height 17
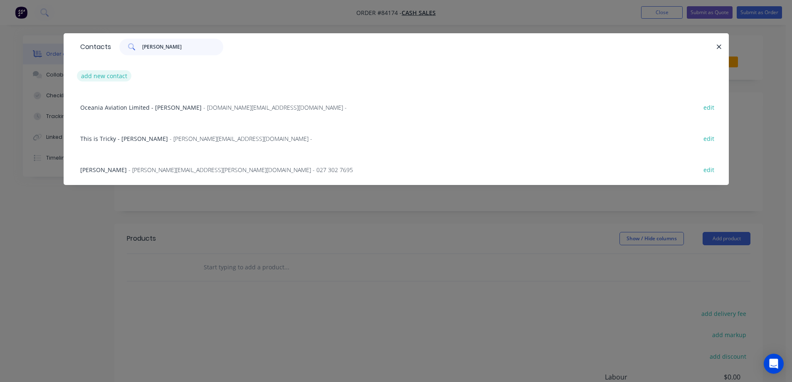
type input "[PERSON_NAME]"
click at [101, 79] on button "add new contact" at bounding box center [104, 75] width 55 height 11
select select "NZ"
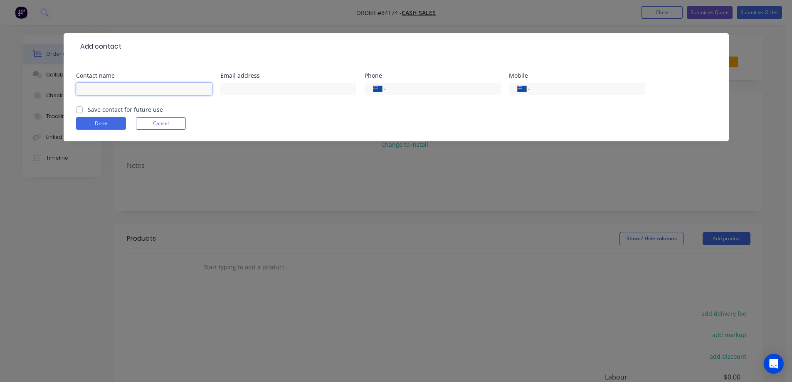
click at [156, 91] on input "text" at bounding box center [144, 89] width 136 height 12
type input "[PERSON_NAME]"
click at [322, 91] on input "text" at bounding box center [288, 89] width 136 height 12
type input "r"
type input "[DOMAIN_NAME][EMAIL_ADDRESS][PERSON_NAME][DOMAIN_NAME]"
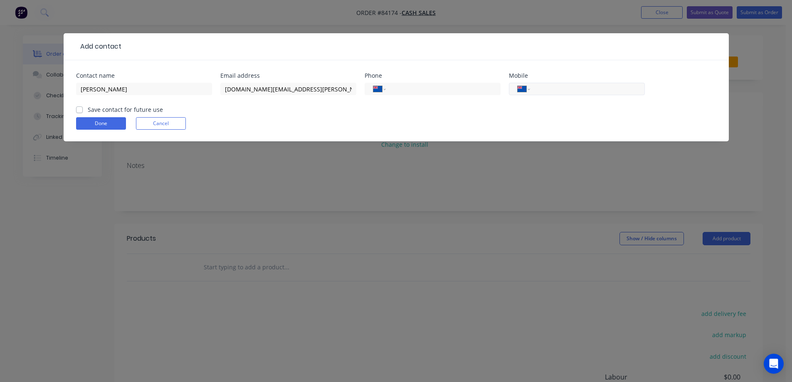
click at [593, 92] on input "tel" at bounding box center [586, 89] width 100 height 10
type input "0210 480 126"
click at [121, 113] on label "Save contact for future use" at bounding box center [125, 109] width 75 height 9
click at [83, 113] on input "Save contact for future use" at bounding box center [79, 109] width 7 height 8
checkbox input "true"
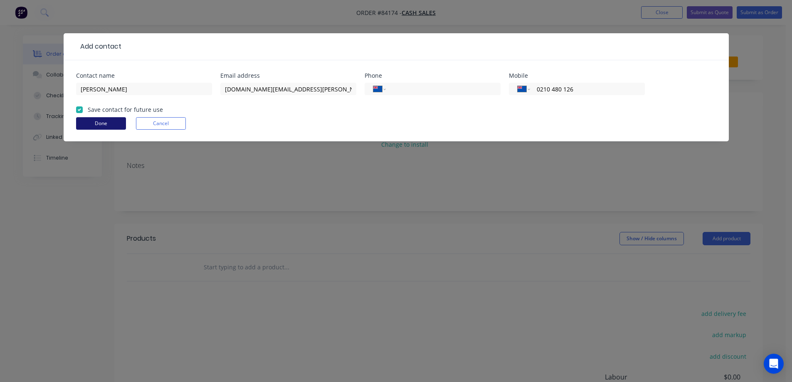
click at [110, 122] on button "Done" at bounding box center [101, 123] width 50 height 12
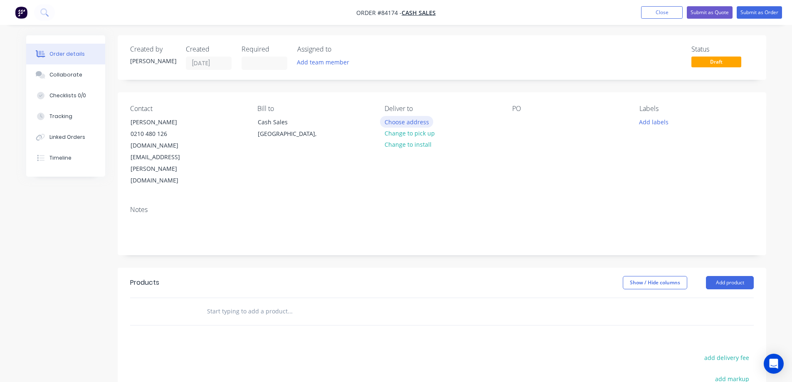
click at [408, 124] on button "Choose address" at bounding box center [406, 121] width 53 height 11
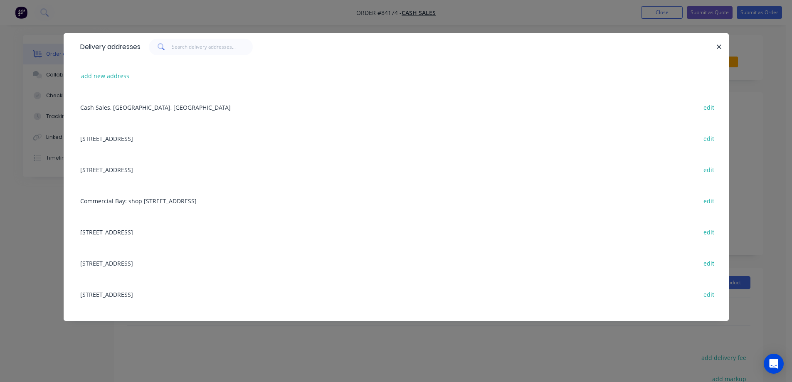
click at [267, 21] on div "Delivery addresses add new address Cash Sales, [GEOGRAPHIC_DATA], [GEOGRAPHIC_D…" at bounding box center [396, 191] width 792 height 382
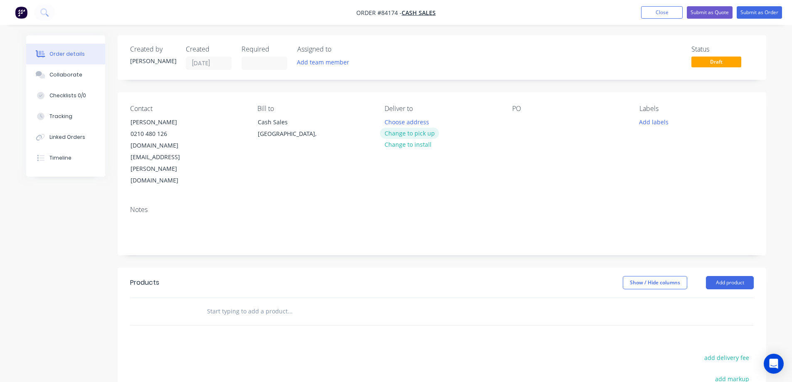
click at [412, 133] on button "Change to pick up" at bounding box center [409, 133] width 59 height 11
drag, startPoint x: 126, startPoint y: 118, endPoint x: 234, endPoint y: 118, distance: 108.5
click at [234, 118] on div "Contact [PERSON_NAME] [PHONE_NUMBER] [DOMAIN_NAME][EMAIL_ADDRESS][PERSON_NAME][…" at bounding box center [187, 146] width 114 height 82
copy div "[PERSON_NAME]"
click at [513, 120] on div at bounding box center [518, 122] width 13 height 12
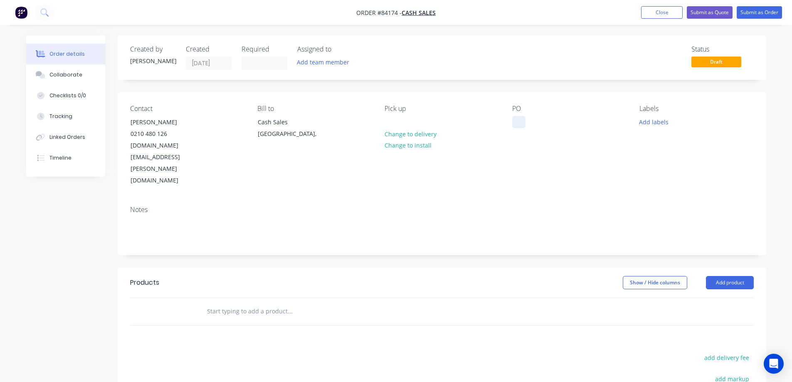
paste div
click at [652, 120] on button "Add labels" at bounding box center [654, 121] width 38 height 11
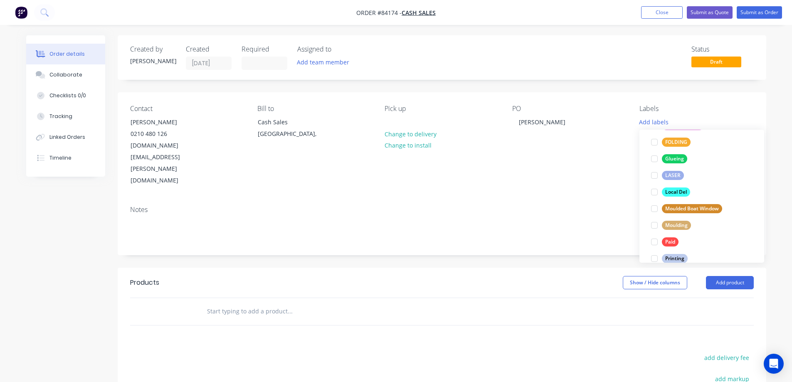
scroll to position [316, 0]
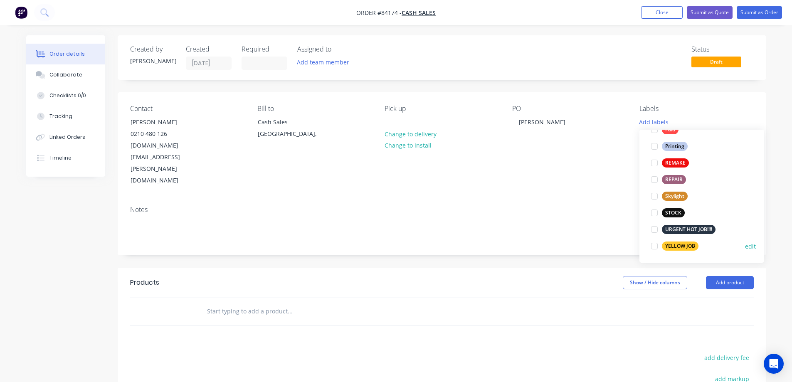
click at [677, 246] on div "YELLOW JOB" at bounding box center [680, 246] width 37 height 9
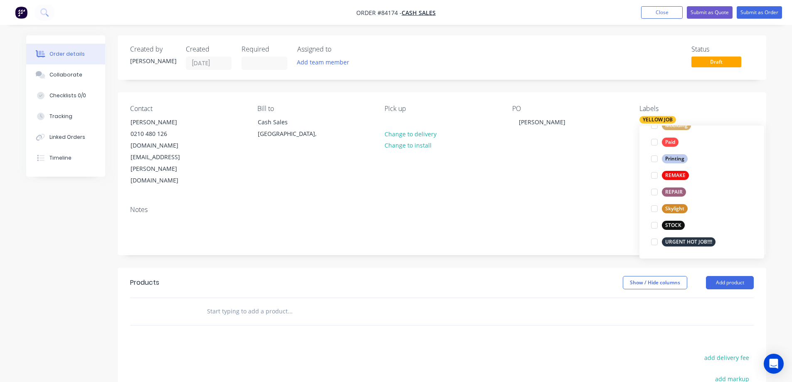
scroll to position [0, 0]
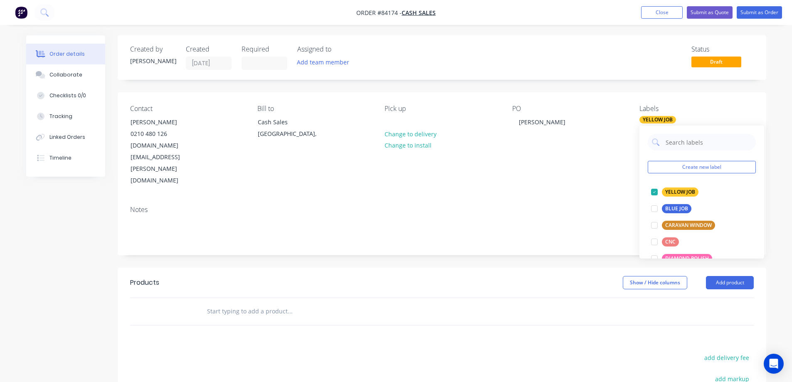
click at [476, 303] on div at bounding box center [346, 311] width 293 height 17
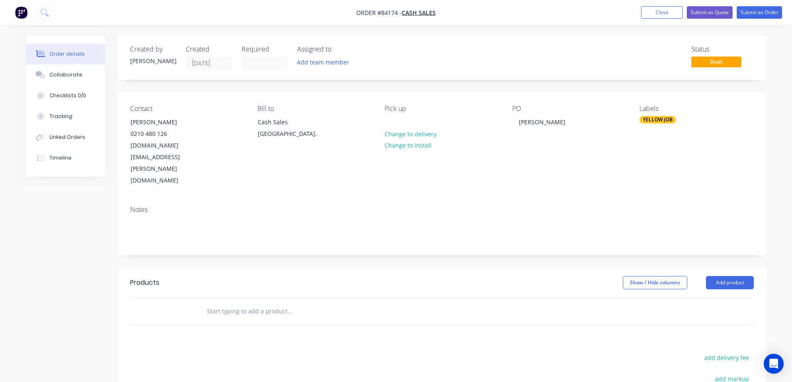
click at [245, 303] on input "text" at bounding box center [290, 311] width 166 height 17
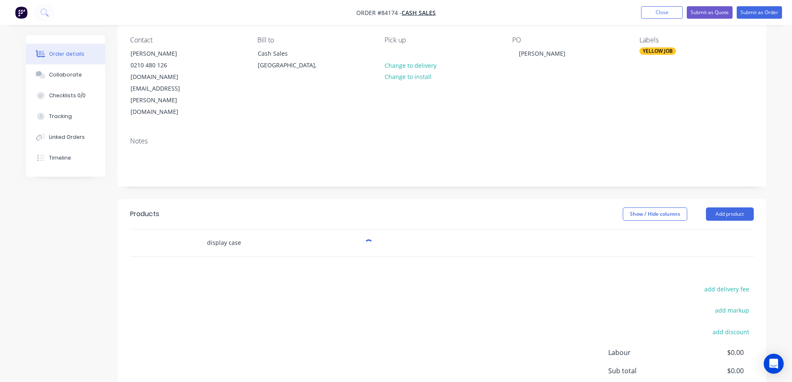
scroll to position [121, 0]
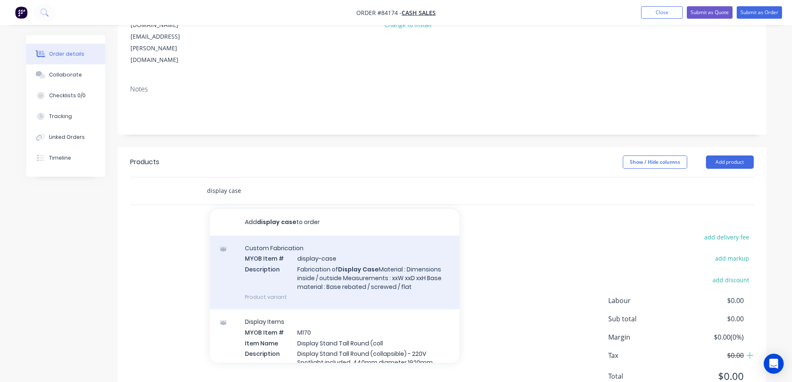
type input "display case"
click at [281, 243] on div "Custom Fabrication MYOB Item # display-case Description Fabrication of Display …" at bounding box center [334, 273] width 249 height 74
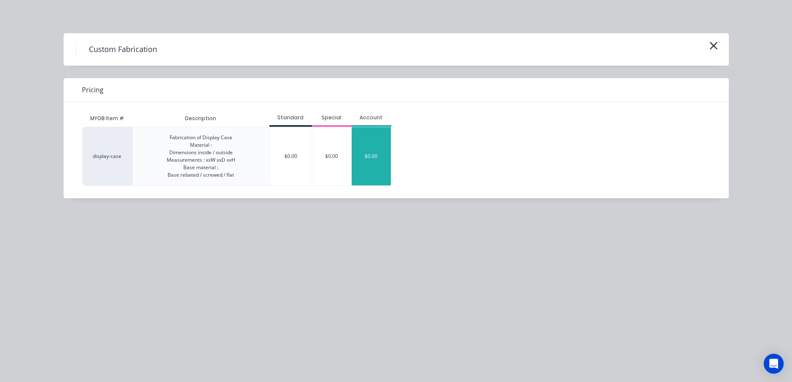
click at [355, 165] on div "$0.00" at bounding box center [371, 156] width 39 height 58
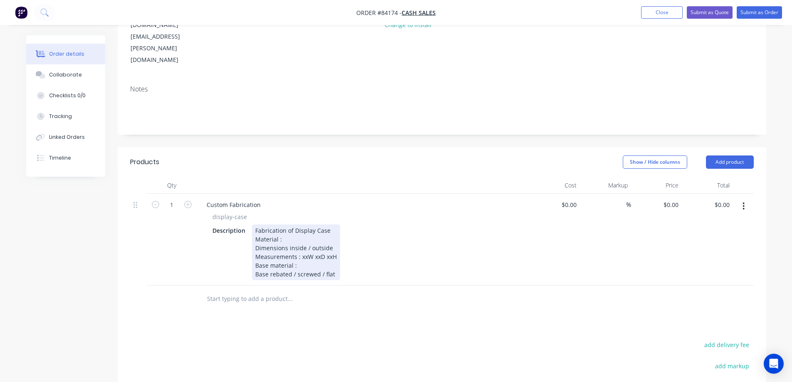
click at [291, 224] on div "Fabrication of Display Case Material : Dimensions inside / outside Measurements…" at bounding box center [296, 252] width 88 height 56
click at [299, 224] on div "Fabrication of Display Case Material : 4.5mm clear acrylic Dimensions inside / …" at bounding box center [296, 252] width 89 height 56
click at [289, 224] on div "Fabrication of Display Case Material : 4.5mm clear acrylic Dimensions / outside…" at bounding box center [296, 252] width 89 height 56
drag, startPoint x: 306, startPoint y: 223, endPoint x: 301, endPoint y: 223, distance: 4.6
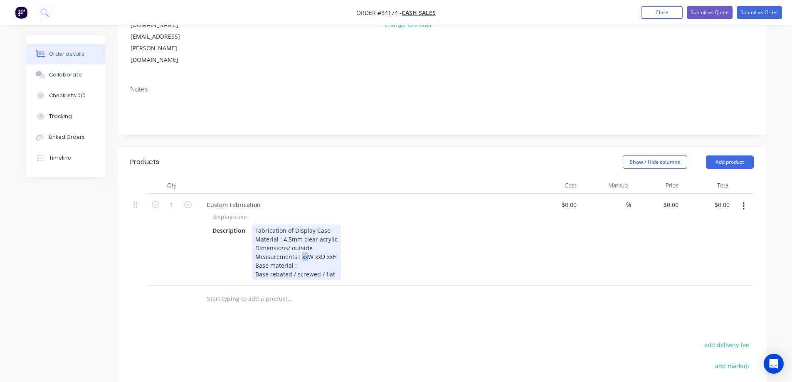
click at [301, 224] on div "Fabrication of Display Case Material : 4.5mm clear acrylic Dimensions/ outside …" at bounding box center [296, 252] width 89 height 56
drag, startPoint x: 323, startPoint y: 222, endPoint x: 318, endPoint y: 222, distance: 5.0
click at [318, 224] on div "Fabrication of Display Case Material : 4.5mm clear acrylic Dimensions/ outside …" at bounding box center [298, 252] width 92 height 56
click at [340, 224] on div "Fabrication of Display Case Material : 4.5mm clear acrylic Dimensions/ outside …" at bounding box center [300, 252] width 96 height 56
click at [335, 229] on div "Fabrication of Display Case Material : 4.5mm clear acrylic Dimensions/ outside …" at bounding box center [302, 252] width 101 height 56
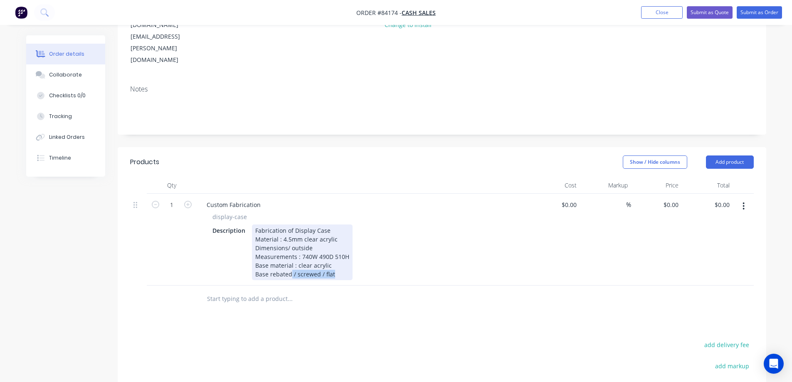
drag, startPoint x: 335, startPoint y: 238, endPoint x: 291, endPoint y: 241, distance: 45.0
click at [291, 241] on div "Fabrication of Display Case Material : 4.5mm clear acrylic Dimensions/ outside …" at bounding box center [302, 252] width 101 height 56
click at [335, 233] on div "Fabrication of Display Case Material : 4.5mm clear acrylic Dimensions/ outside …" at bounding box center [302, 252] width 101 height 56
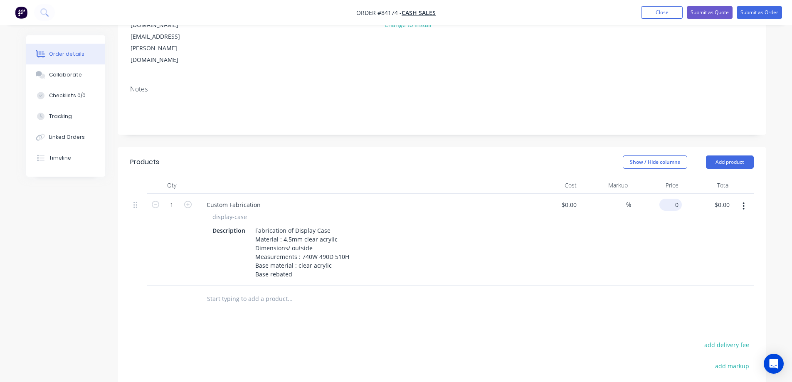
click at [671, 194] on div "0 $0.00" at bounding box center [656, 240] width 51 height 92
type input "$494.47"
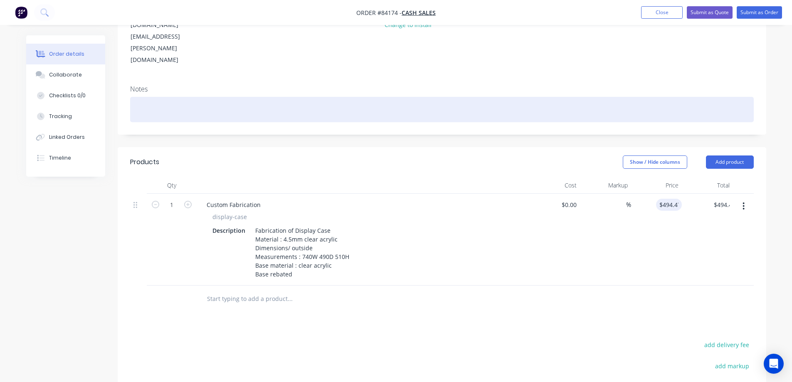
drag, startPoint x: 630, startPoint y: 300, endPoint x: 729, endPoint y: 64, distance: 255.2
click at [632, 298] on div "Products Show / Hide columns Add product Qty Cost Markup Price Total 1 Custom F…" at bounding box center [442, 329] width 648 height 365
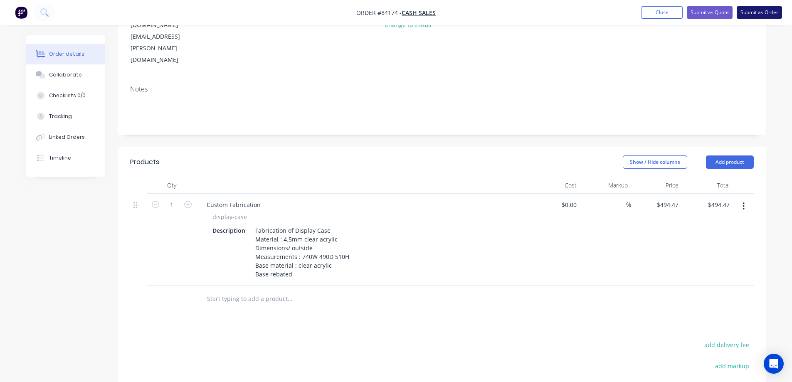
click at [758, 18] on button "Submit as Order" at bounding box center [759, 12] width 45 height 12
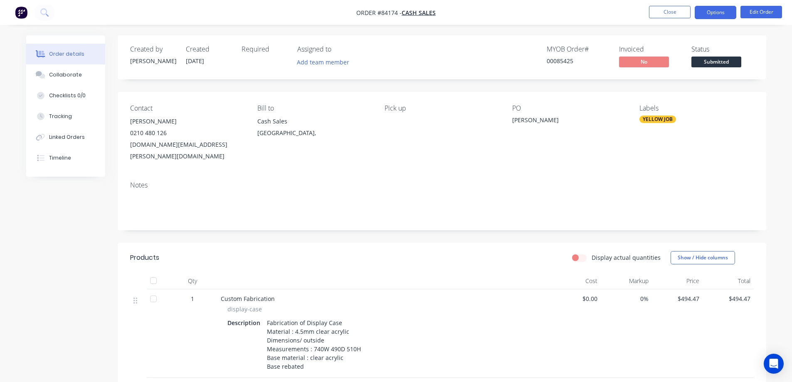
click at [702, 12] on button "Options" at bounding box center [716, 12] width 42 height 13
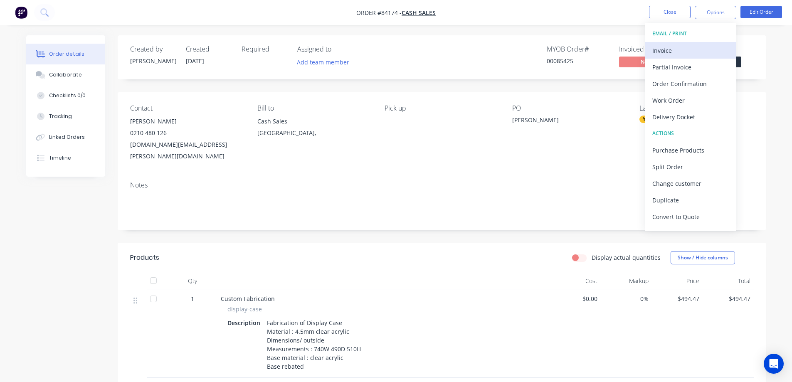
click at [678, 51] on div "Invoice" at bounding box center [690, 50] width 76 height 12
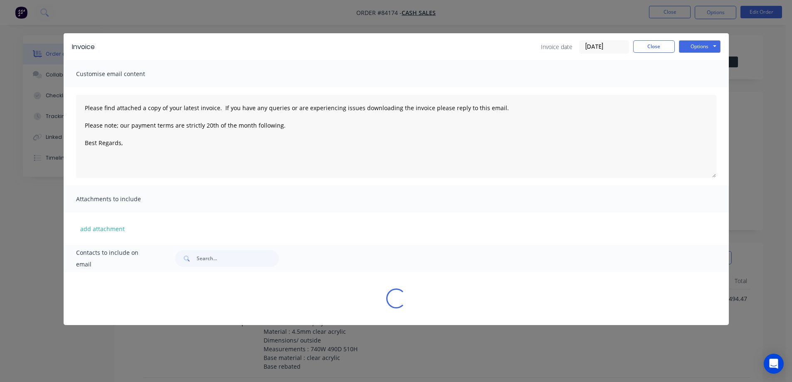
click at [694, 48] on button "Options" at bounding box center [700, 46] width 42 height 12
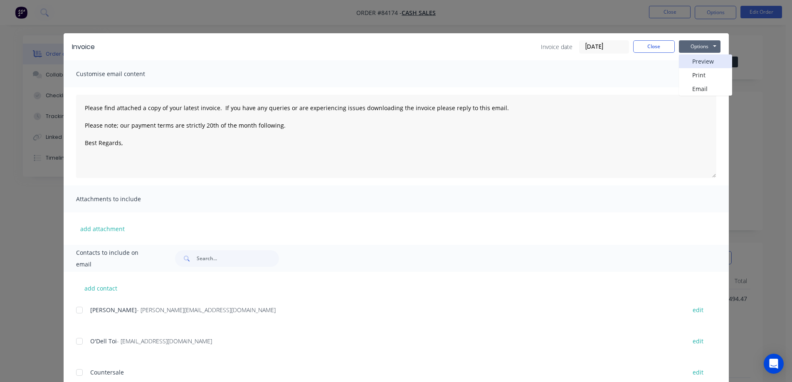
click at [696, 61] on button "Preview" at bounding box center [705, 61] width 53 height 14
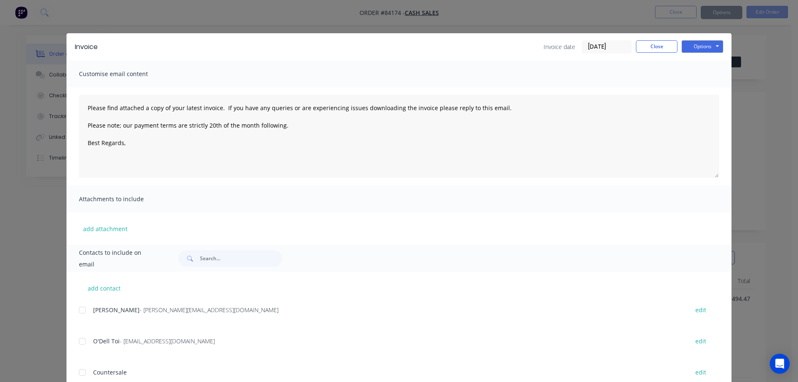
type textarea "Please find attached a copy of your latest invoice. If you have any queries or …"
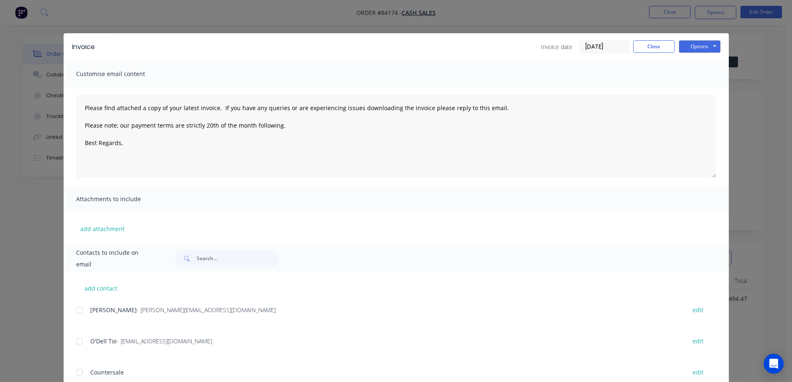
click at [69, 24] on div "Invoice Invoice date [DATE] Close Options Preview Print Email Customise email c…" at bounding box center [396, 191] width 792 height 382
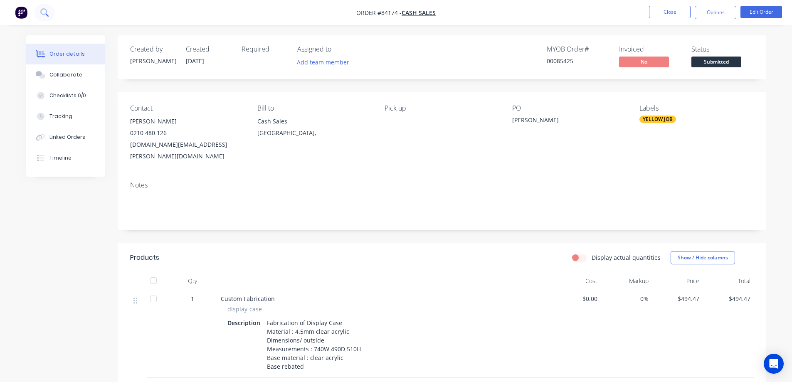
click at [49, 12] on button at bounding box center [44, 12] width 21 height 17
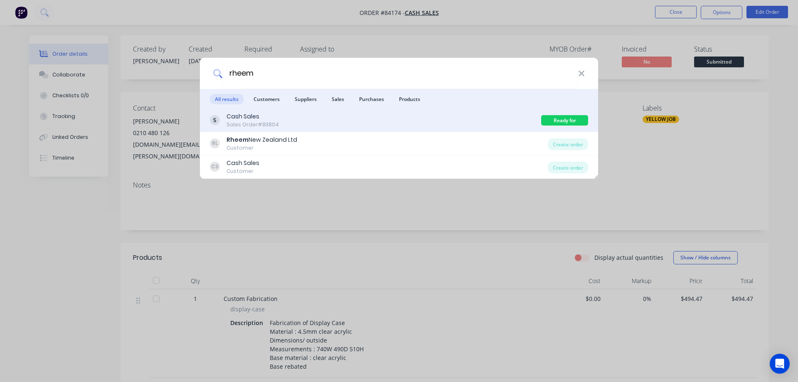
type input "rheem"
click at [534, 118] on div "Cash Sales Sales Order #83804" at bounding box center [375, 120] width 331 height 16
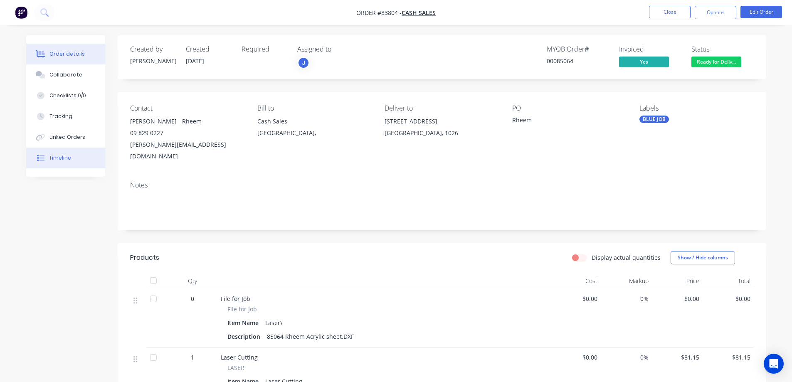
click at [74, 160] on button "Timeline" at bounding box center [65, 158] width 79 height 21
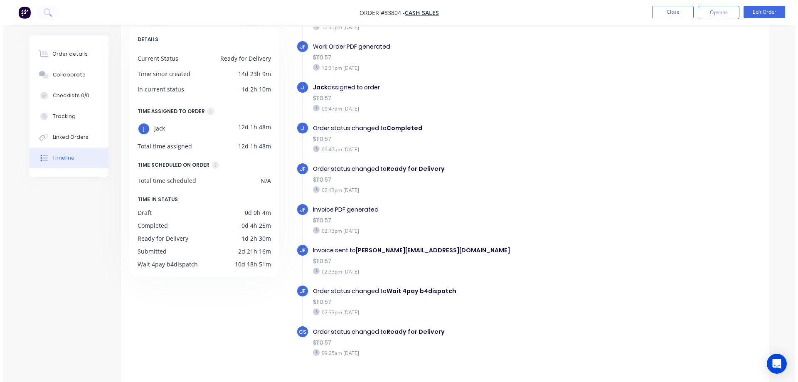
scroll to position [64, 0]
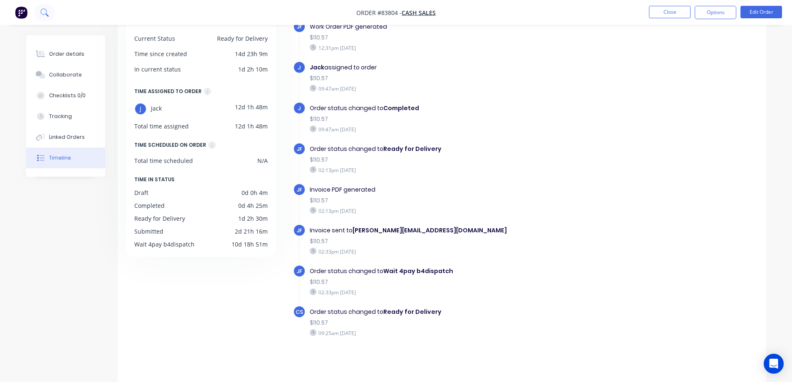
click at [42, 15] on icon at bounding box center [44, 12] width 8 height 8
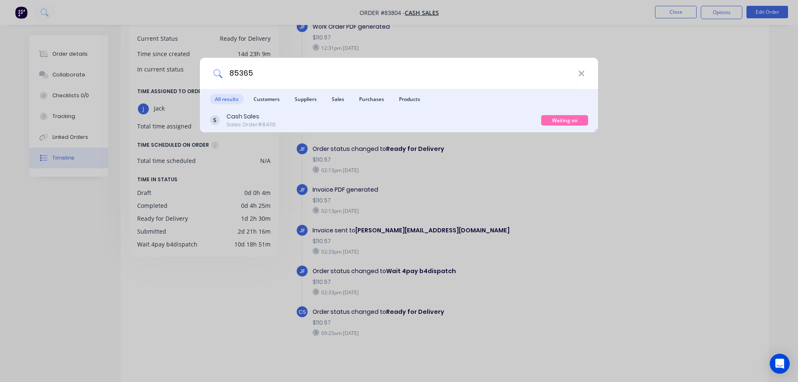
type input "85365"
click at [460, 116] on div "Cash Sales Sales Order #84113" at bounding box center [375, 120] width 331 height 16
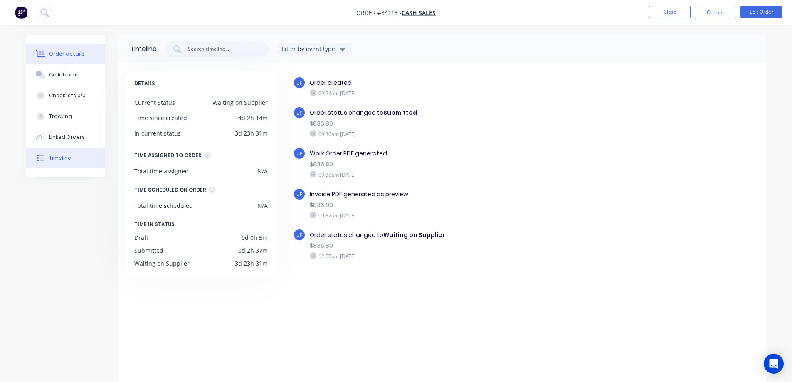
click at [47, 59] on button "Order details" at bounding box center [65, 54] width 79 height 21
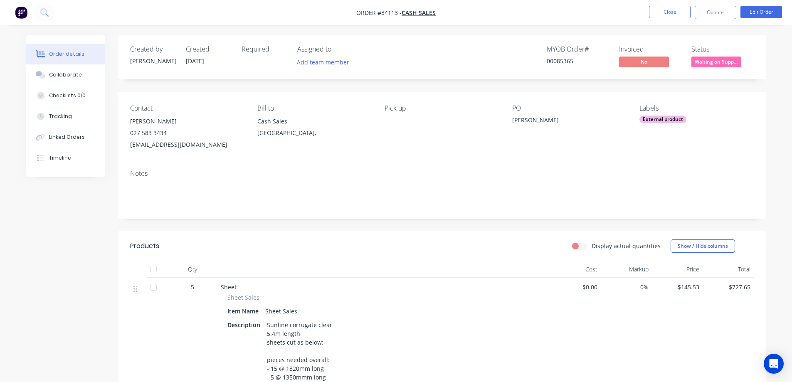
click at [685, 57] on div "MYOB Order # 00085365 Invoiced No Status Waiting on Supp..." at bounding box center [566, 57] width 373 height 24
click at [705, 62] on span "Waiting on Supp..." at bounding box center [716, 62] width 50 height 10
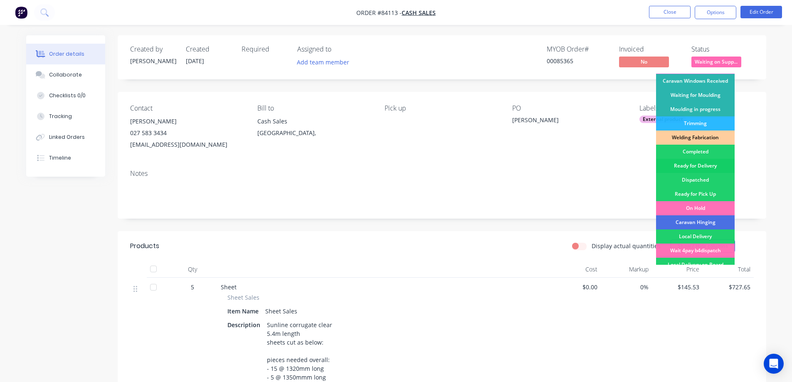
scroll to position [162, 0]
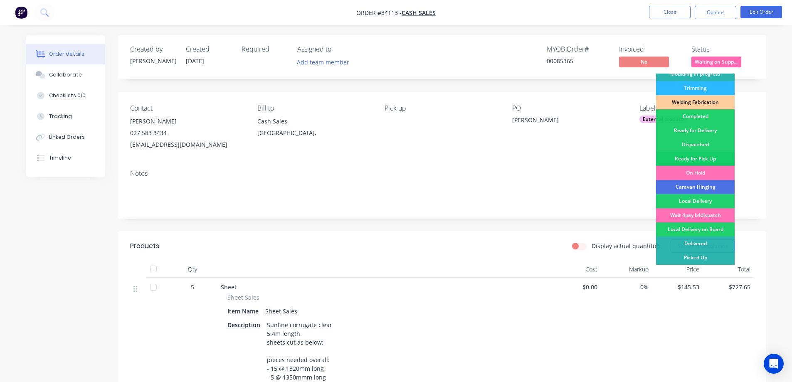
click at [702, 153] on div "Ready for Pick Up" at bounding box center [695, 159] width 79 height 14
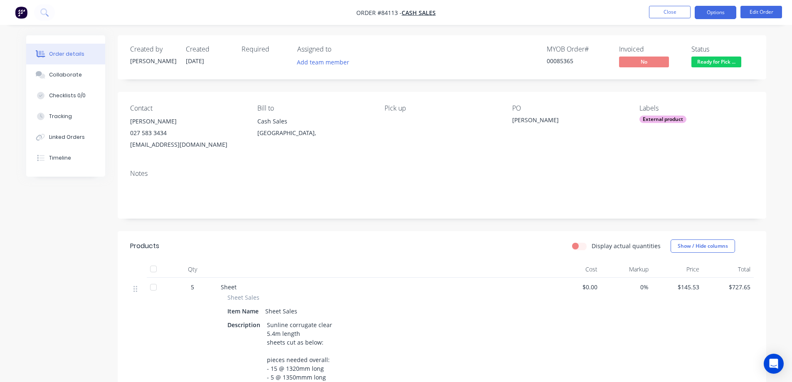
click at [715, 12] on button "Options" at bounding box center [716, 12] width 42 height 13
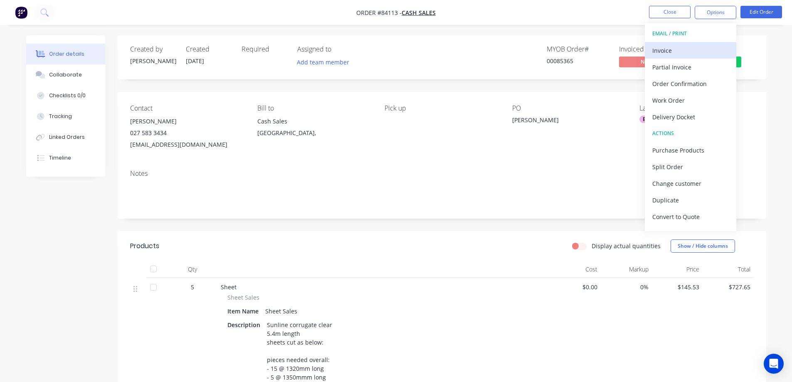
click at [670, 55] on div "Invoice" at bounding box center [690, 50] width 76 height 12
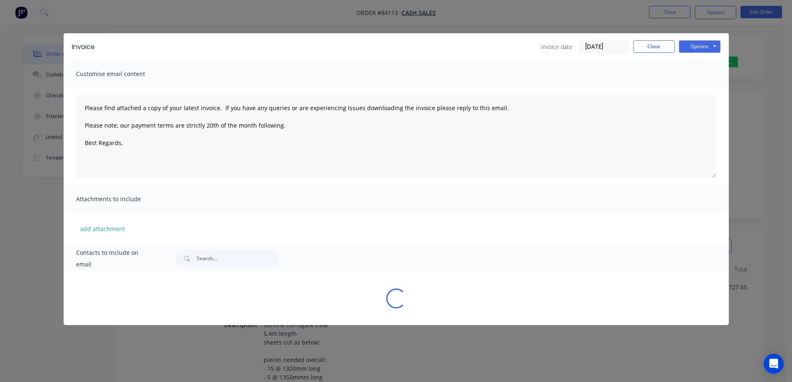
click at [697, 45] on button "Options" at bounding box center [700, 46] width 42 height 12
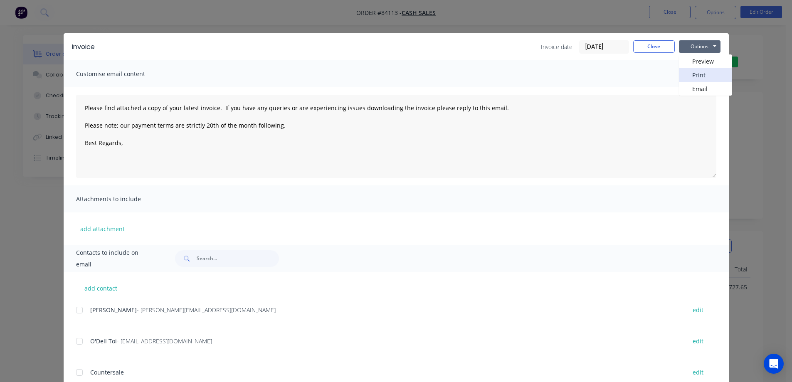
click at [692, 74] on button "Print" at bounding box center [705, 75] width 53 height 14
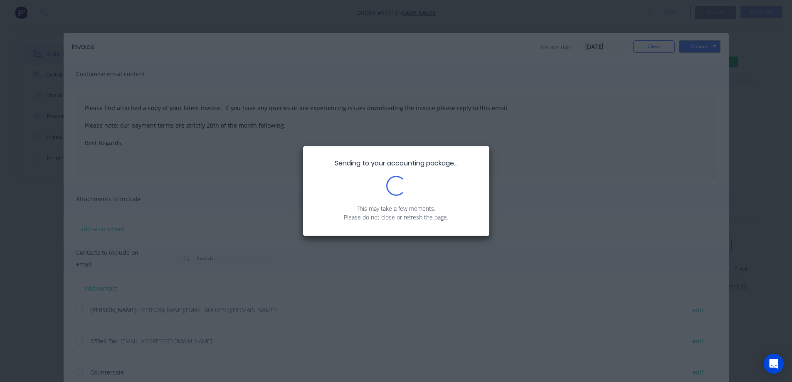
type textarea "Please find attached a copy of your latest invoice. If you have any queries or …"
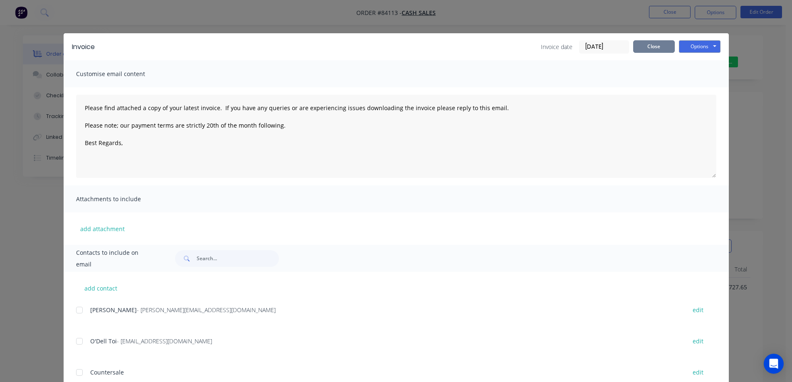
click at [638, 45] on button "Close" at bounding box center [654, 46] width 42 height 12
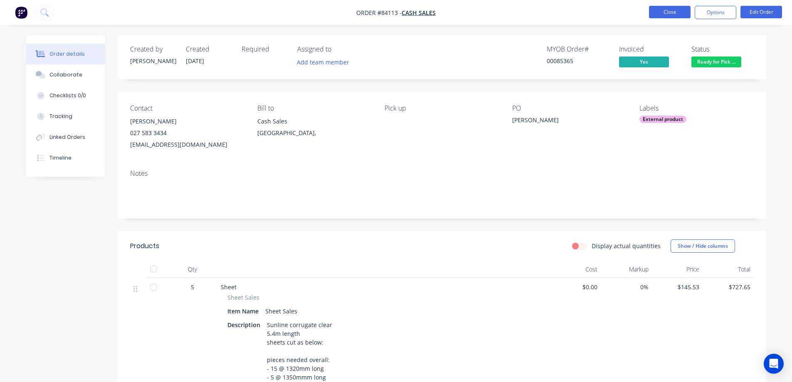
click at [665, 15] on button "Close" at bounding box center [670, 12] width 42 height 12
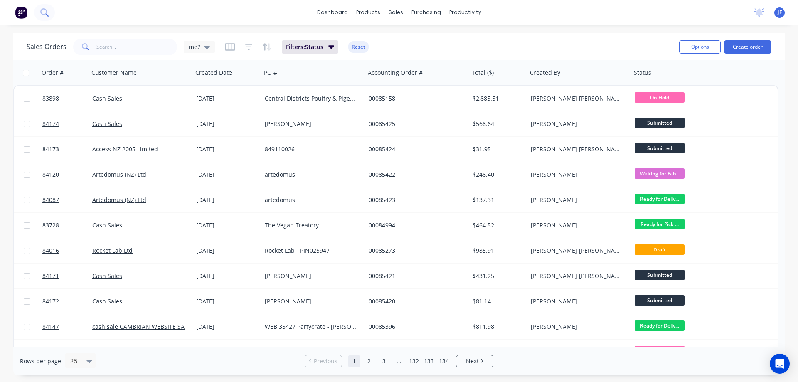
click at [45, 11] on icon at bounding box center [44, 12] width 8 height 8
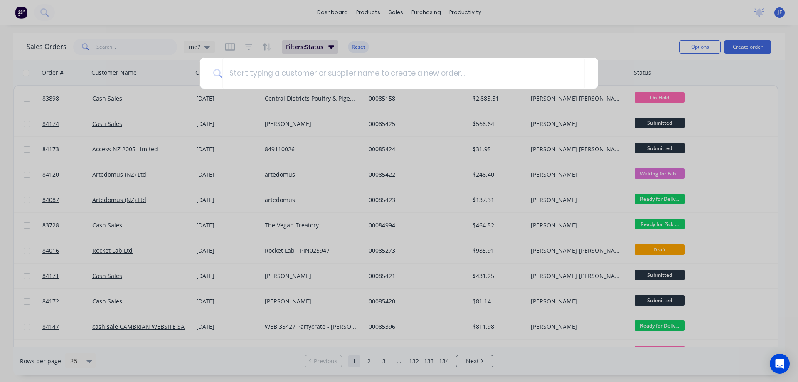
click at [155, 42] on div at bounding box center [399, 191] width 798 height 382
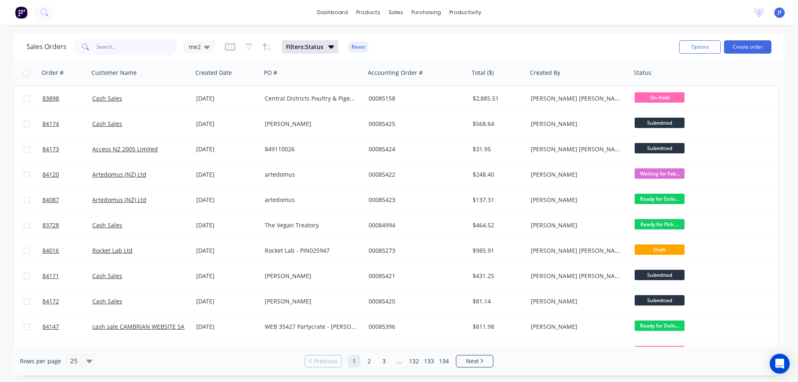
click at [143, 40] on input "text" at bounding box center [136, 47] width 81 height 17
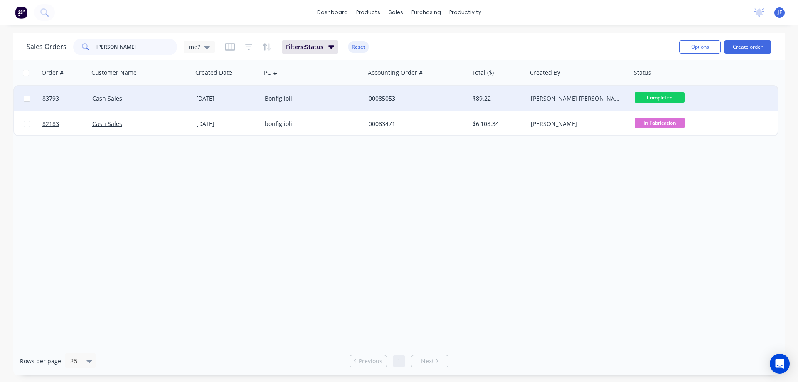
type input "[PERSON_NAME]"
click at [395, 105] on div "00085053" at bounding box center [417, 98] width 104 height 25
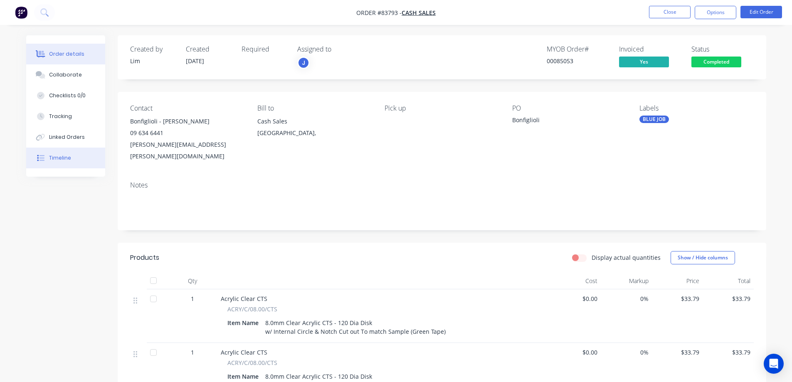
click at [66, 156] on div "Timeline" at bounding box center [60, 157] width 22 height 7
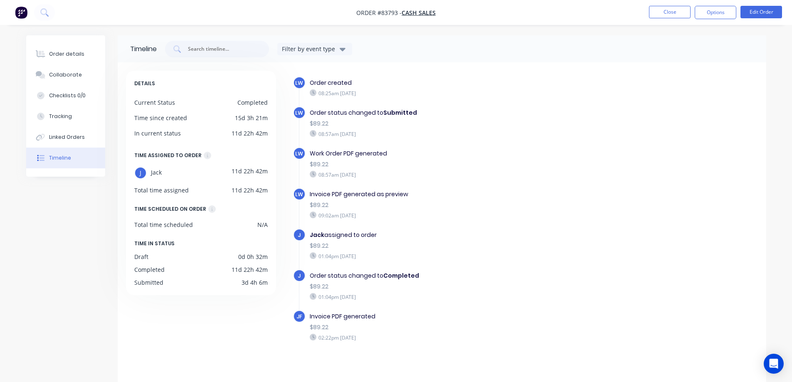
scroll to position [15, 0]
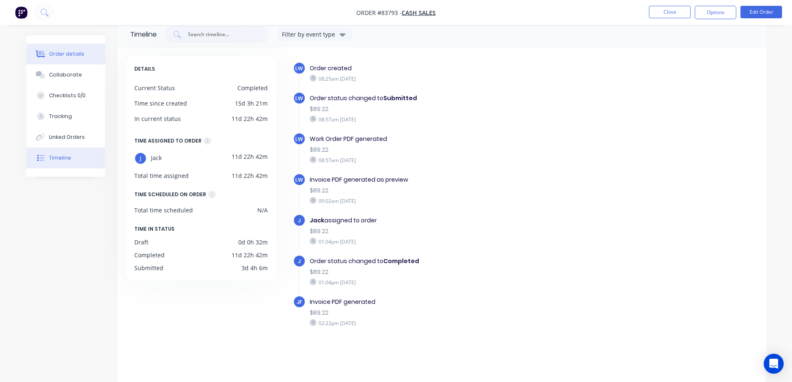
click at [39, 56] on icon at bounding box center [41, 53] width 10 height 7
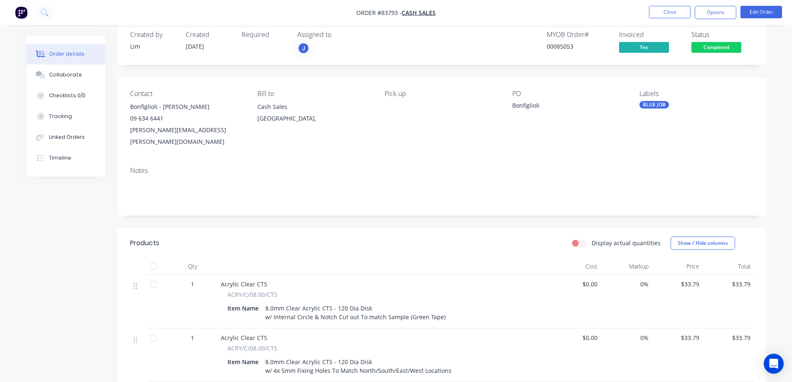
click at [713, 46] on body "Order #83793 - Cash Sales Close Options Edit Order Order details Collaborate Ch…" at bounding box center [396, 313] width 792 height 656
click at [713, 8] on button "Options" at bounding box center [716, 12] width 42 height 13
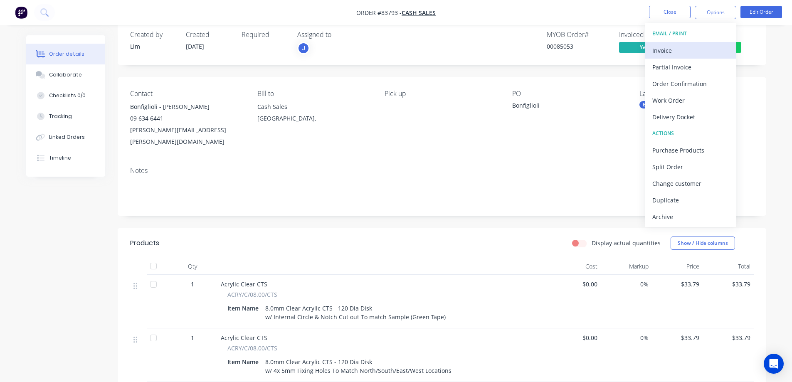
click at [700, 50] on div "Invoice" at bounding box center [690, 50] width 76 height 12
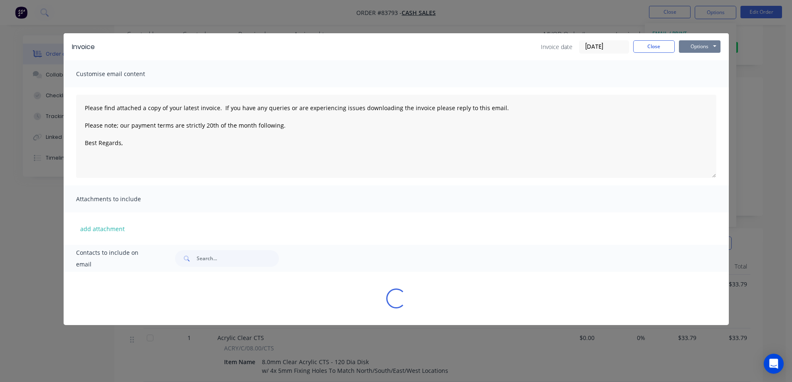
click at [710, 43] on button "Options" at bounding box center [700, 46] width 42 height 12
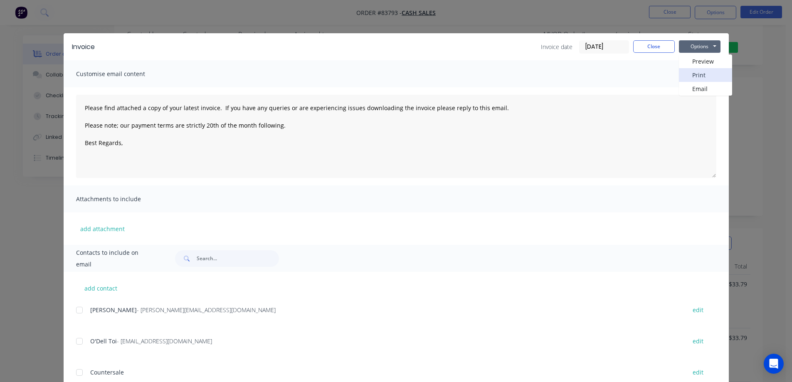
click at [700, 69] on button "Print" at bounding box center [705, 75] width 53 height 14
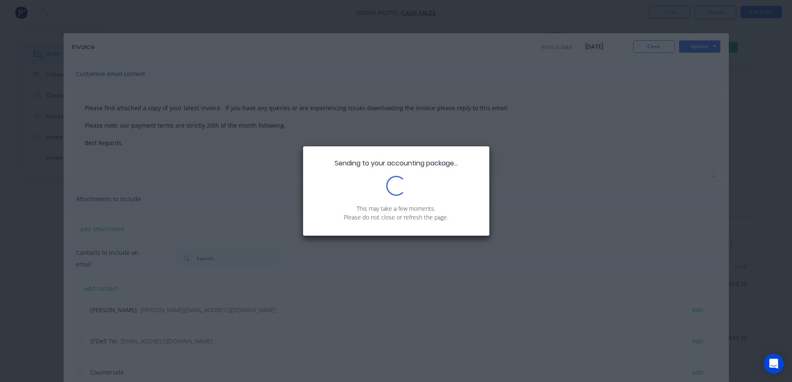
type textarea "Please find attached a copy of your latest invoice. If you have any queries or …"
